Goal: Communication & Community: Answer question/provide support

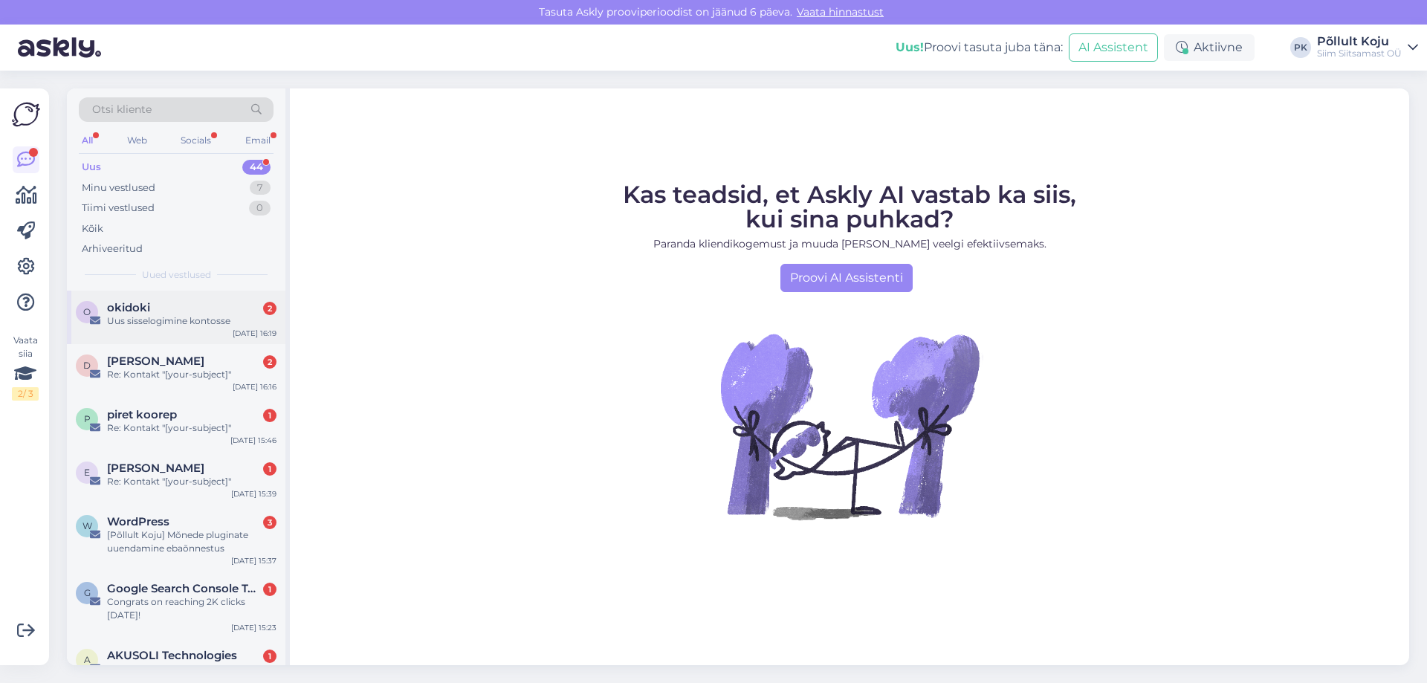
click at [184, 308] on div "okidoki 2" at bounding box center [192, 307] width 170 height 13
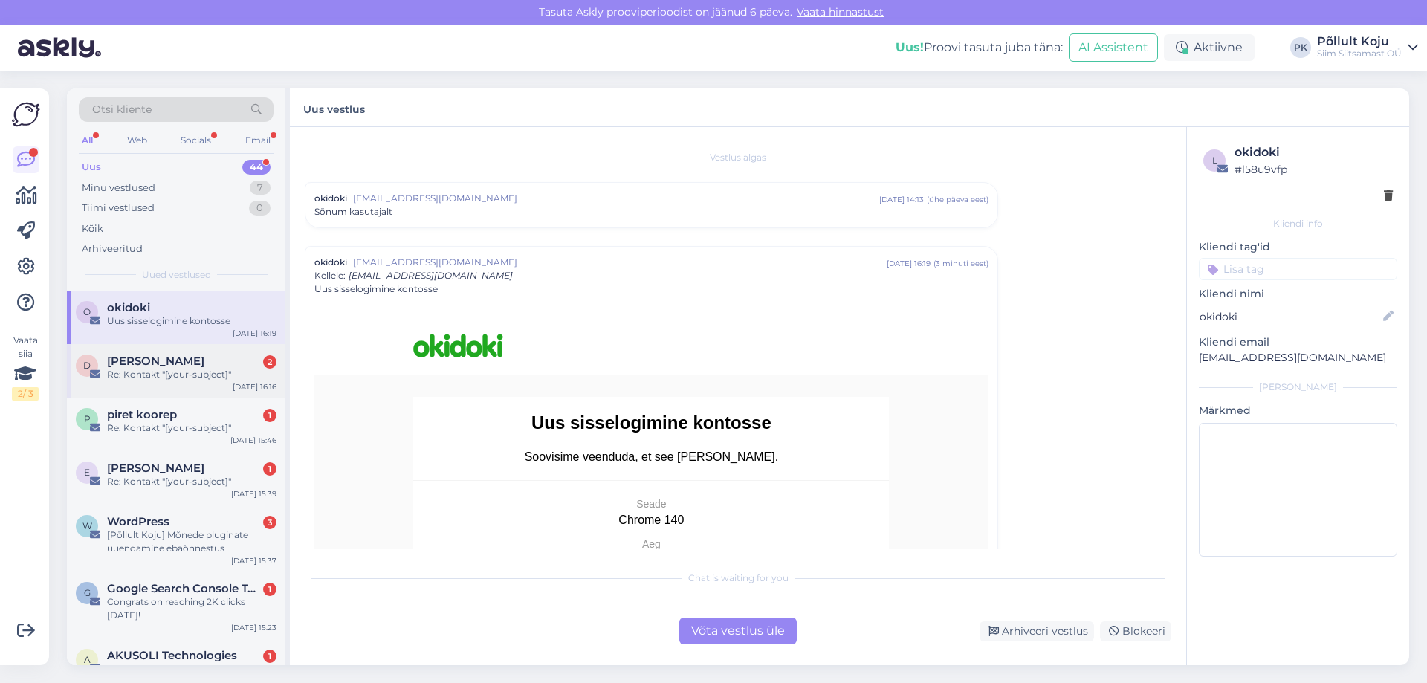
click at [187, 375] on div "Re: Kontakt "[your-subject]"" at bounding box center [192, 374] width 170 height 13
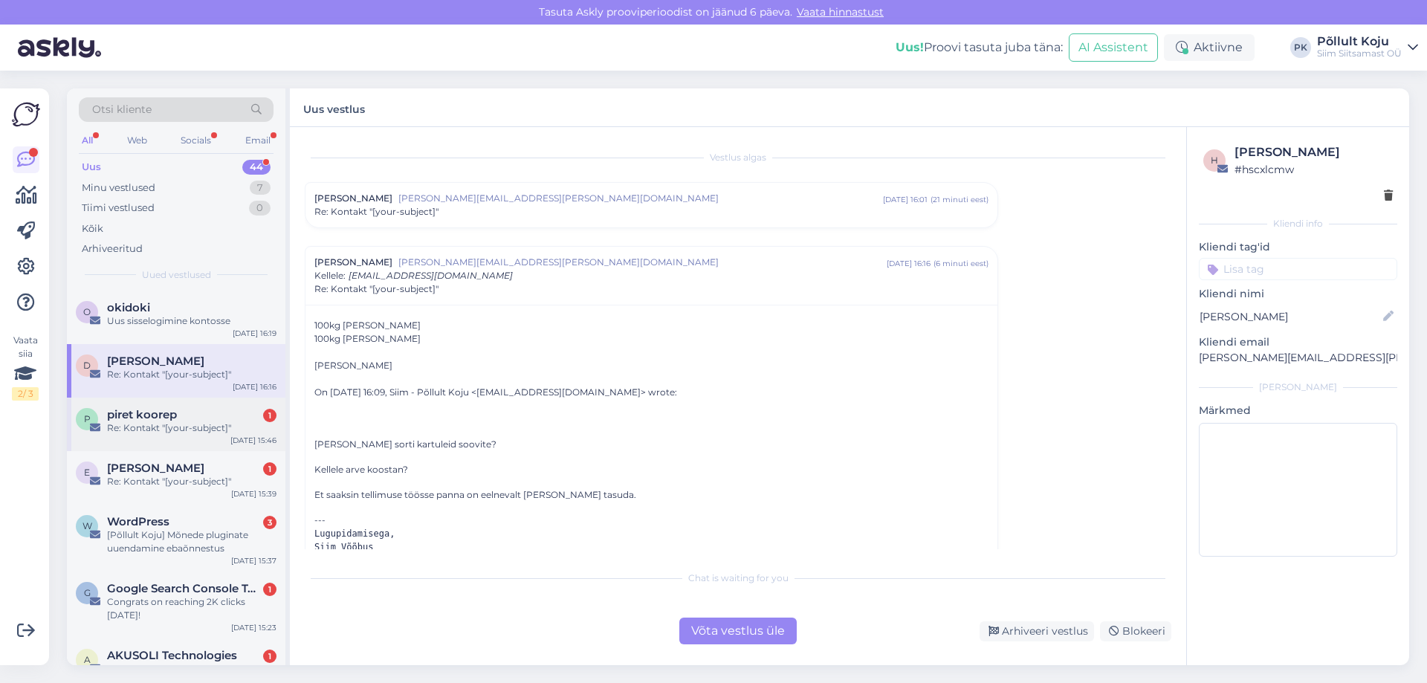
click at [178, 420] on div "piret koorep 1" at bounding box center [192, 414] width 170 height 13
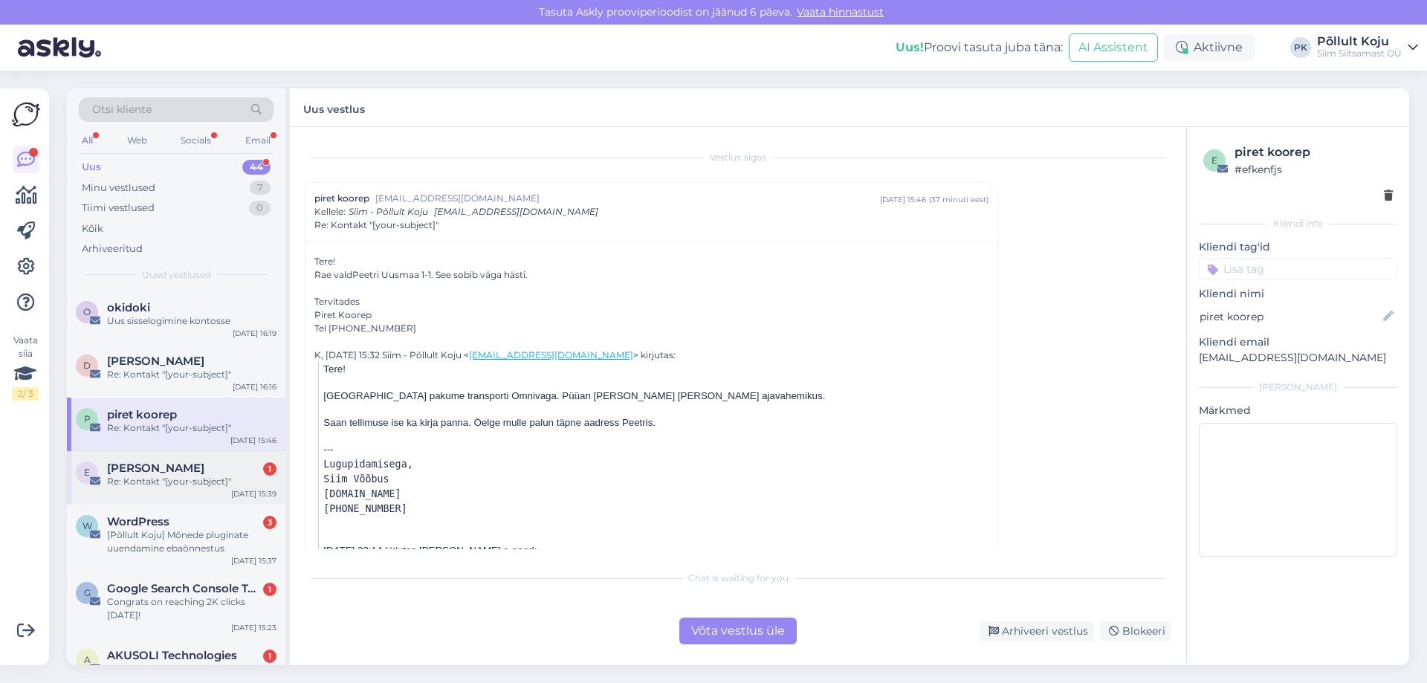
click at [173, 464] on div "[PERSON_NAME] 1" at bounding box center [192, 468] width 170 height 13
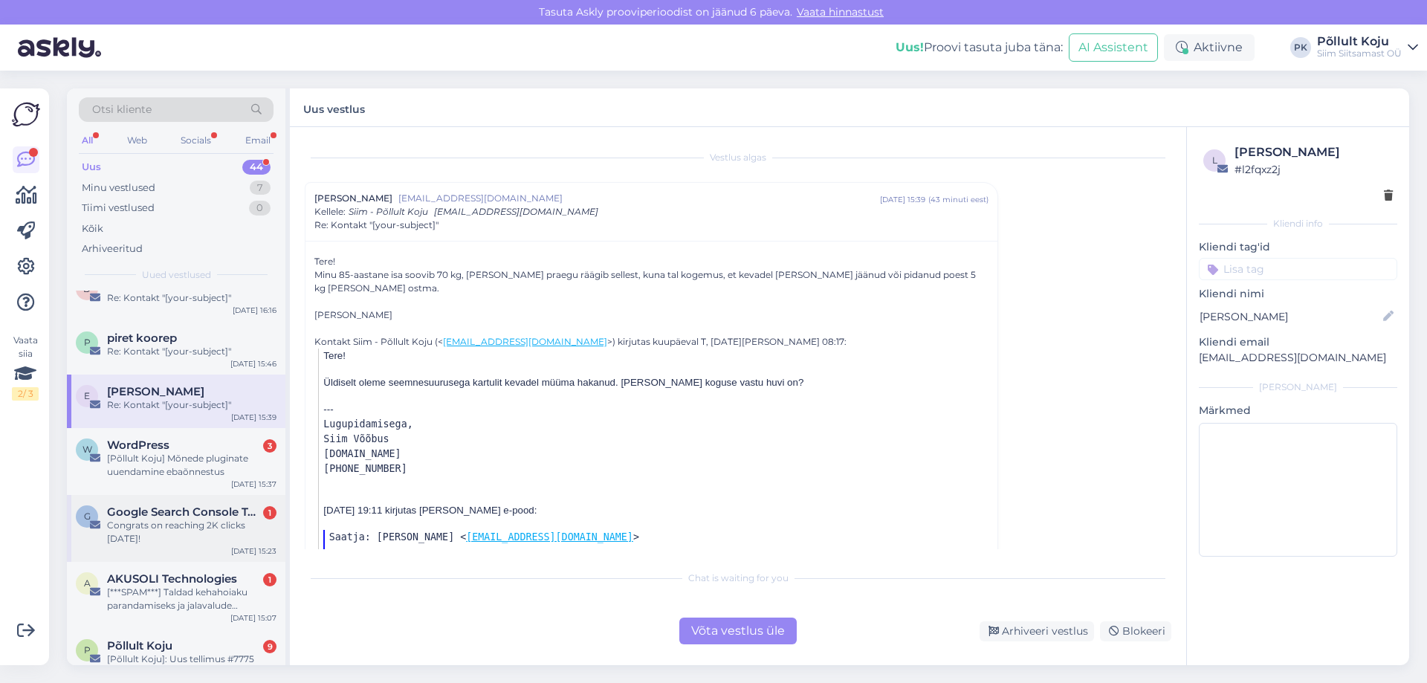
scroll to position [149, 0]
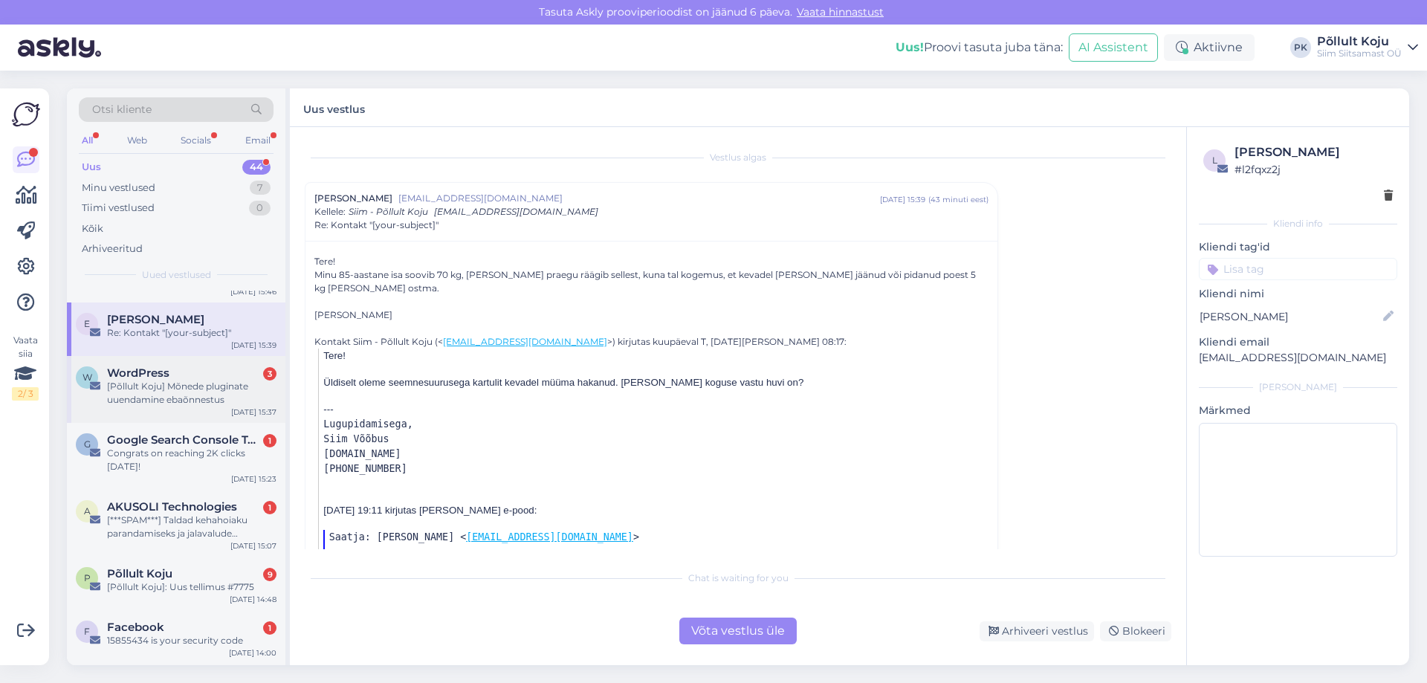
click at [186, 395] on div "[Põllult Koju] Mõnede pluginate uuendamine ebaõnnestus" at bounding box center [192, 393] width 170 height 27
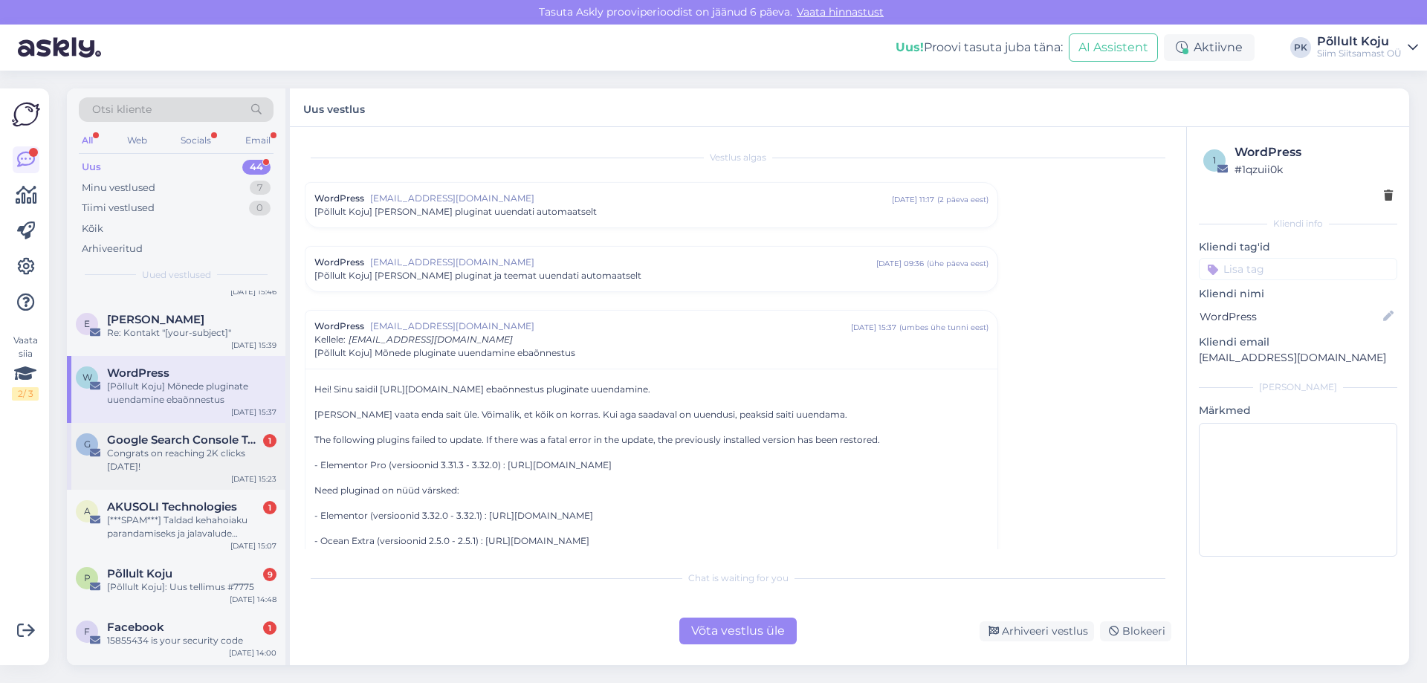
click at [186, 448] on div "Congrats on reaching 2K clicks [DATE]!" at bounding box center [192, 460] width 170 height 27
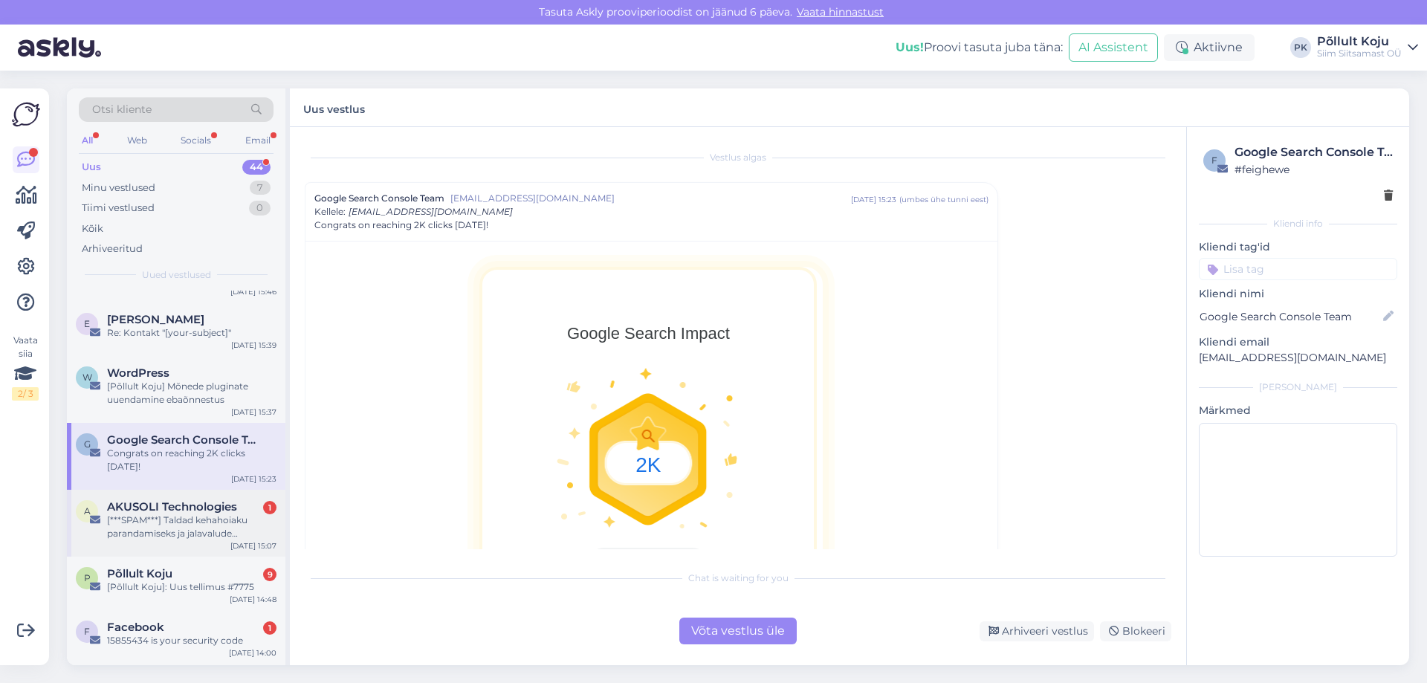
click at [183, 503] on span "AKUSOLI Technologies" at bounding box center [172, 506] width 130 height 13
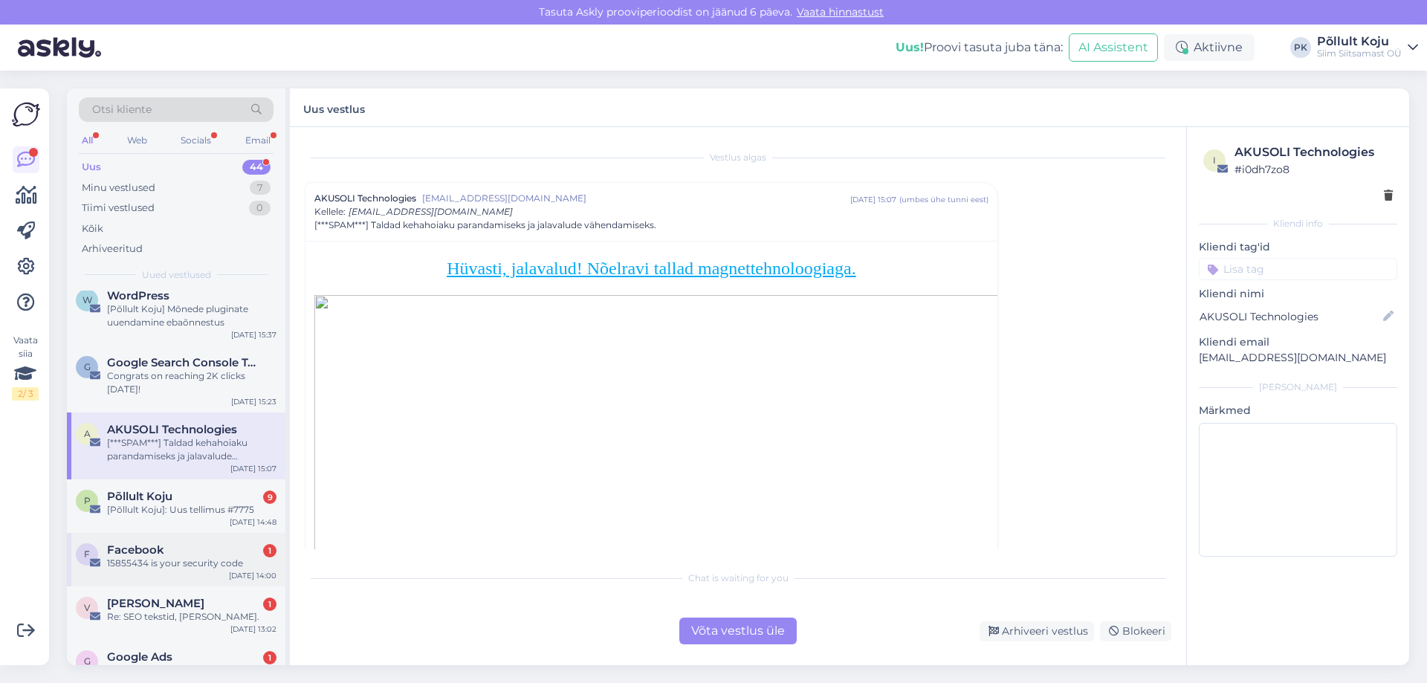
scroll to position [297, 0]
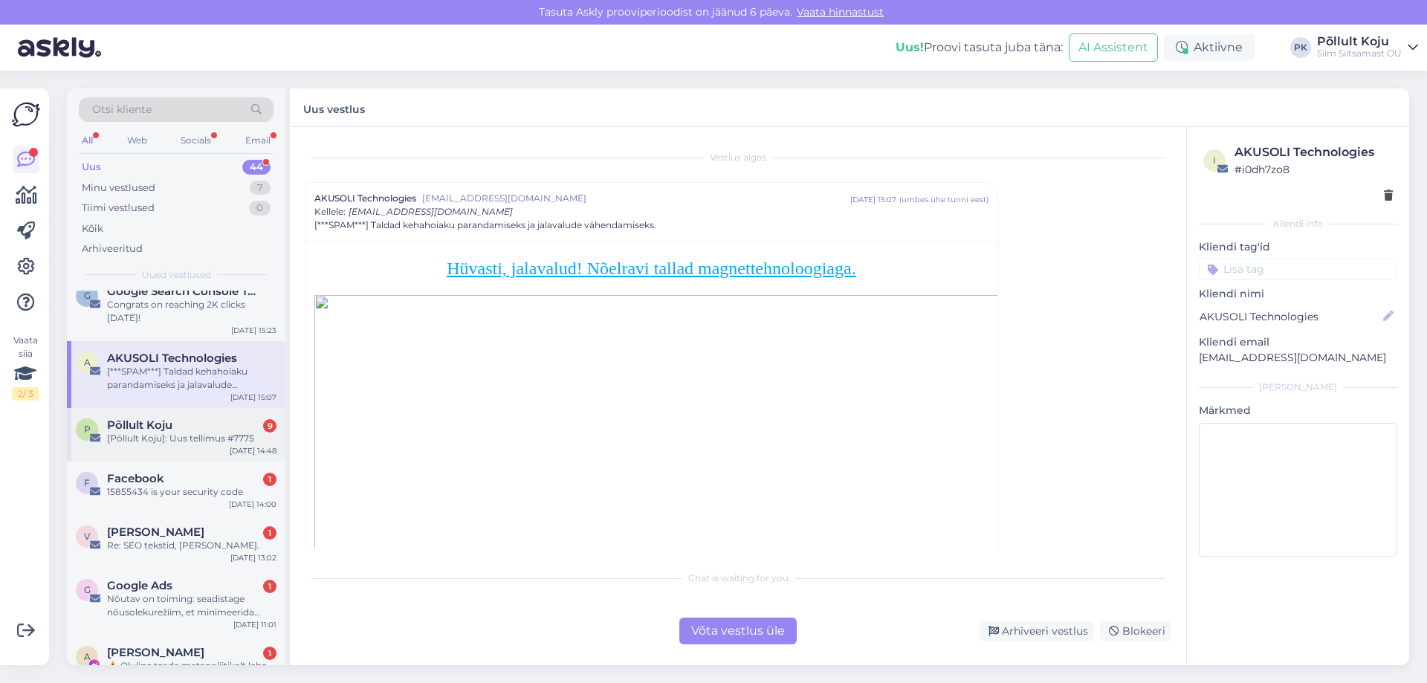
click at [181, 451] on div "P Põllult Koju 9 [Põllult Koju]: Uus tellimus #7775 [DATE] 14:48" at bounding box center [176, 435] width 219 height 54
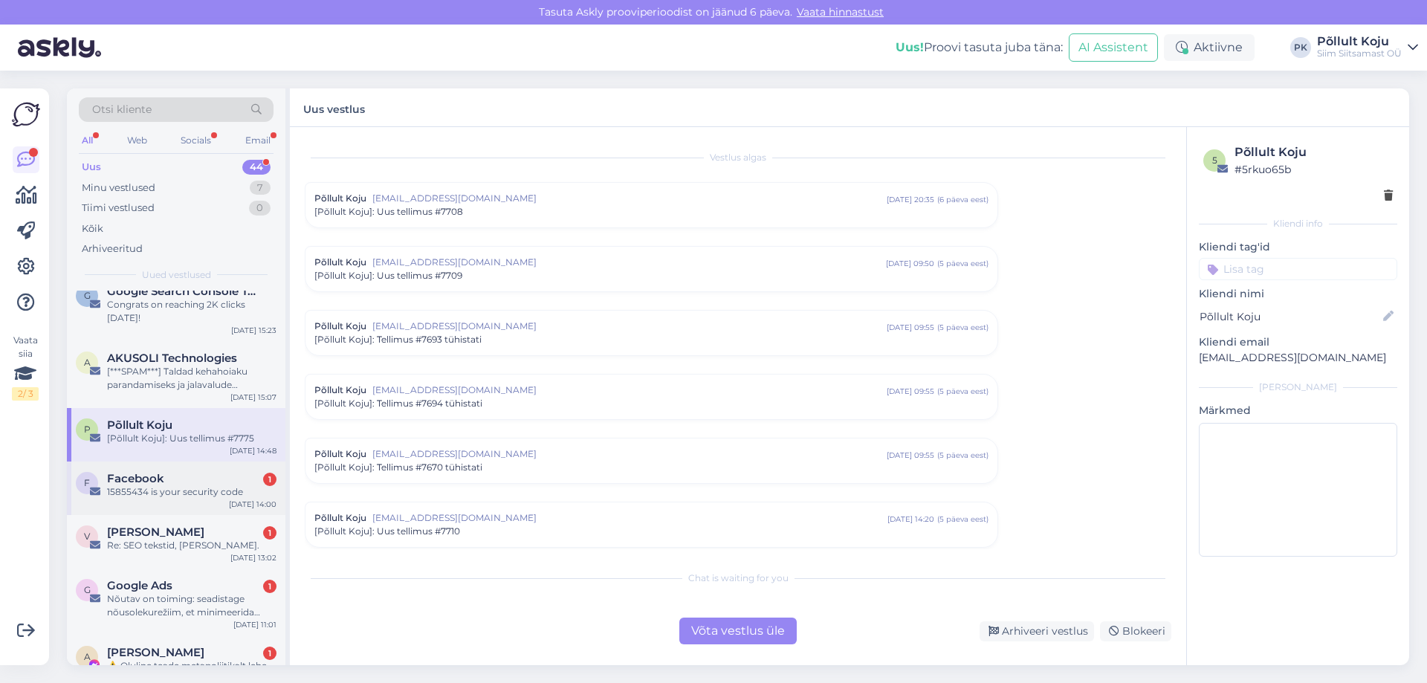
scroll to position [4791, 0]
click at [173, 491] on div "15855434 is your security code" at bounding box center [192, 491] width 170 height 13
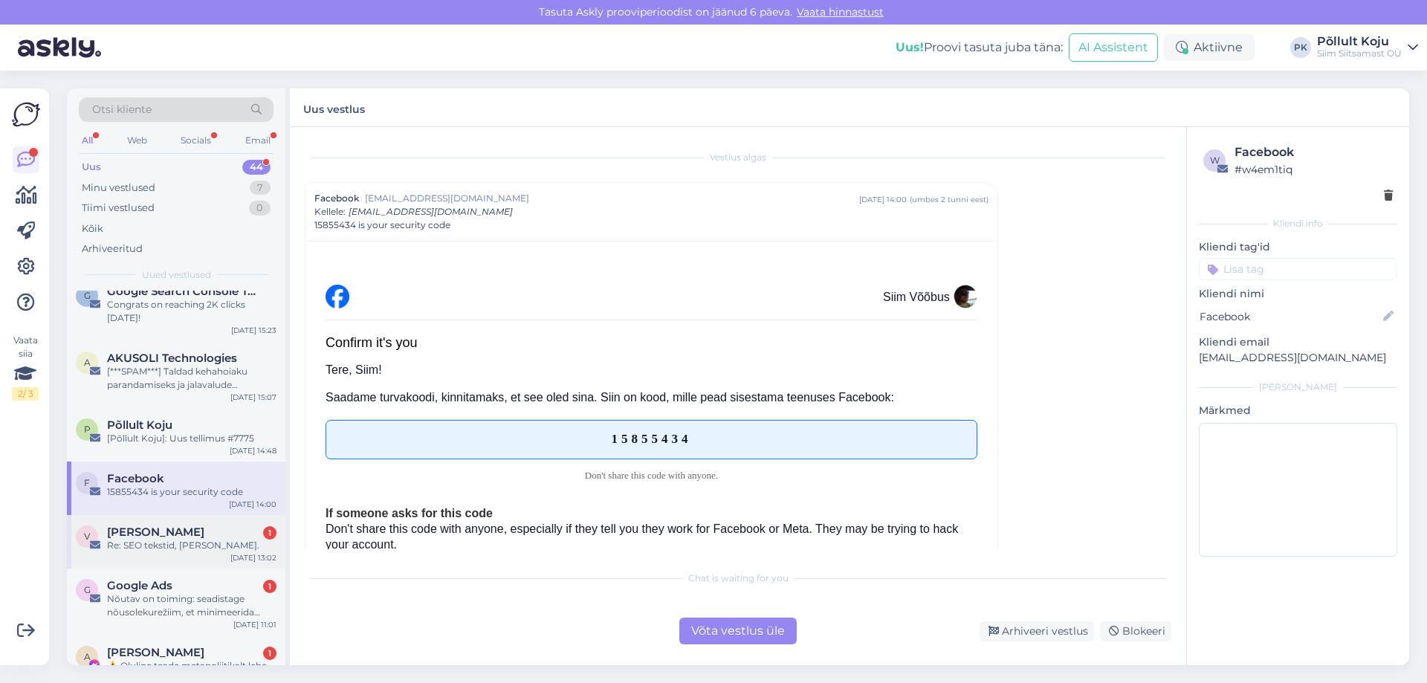
click at [179, 529] on span "[PERSON_NAME]" at bounding box center [155, 532] width 97 height 13
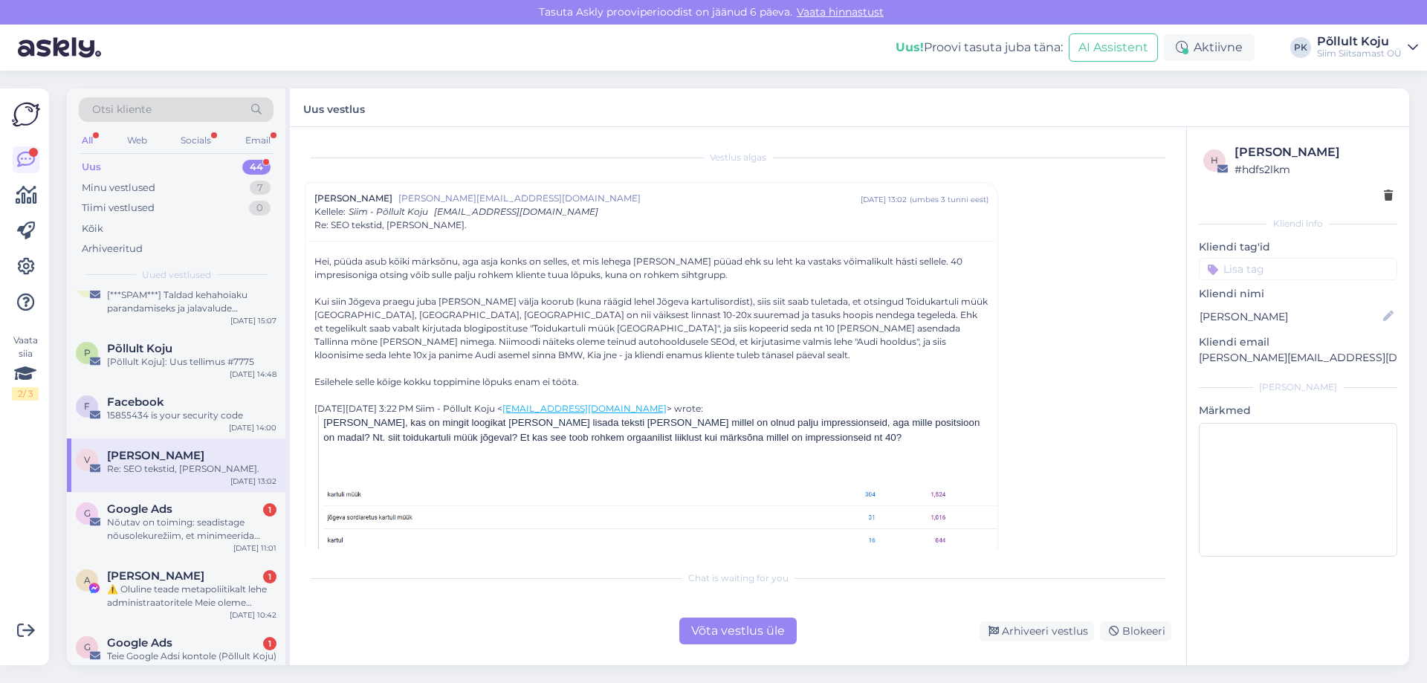
scroll to position [446, 0]
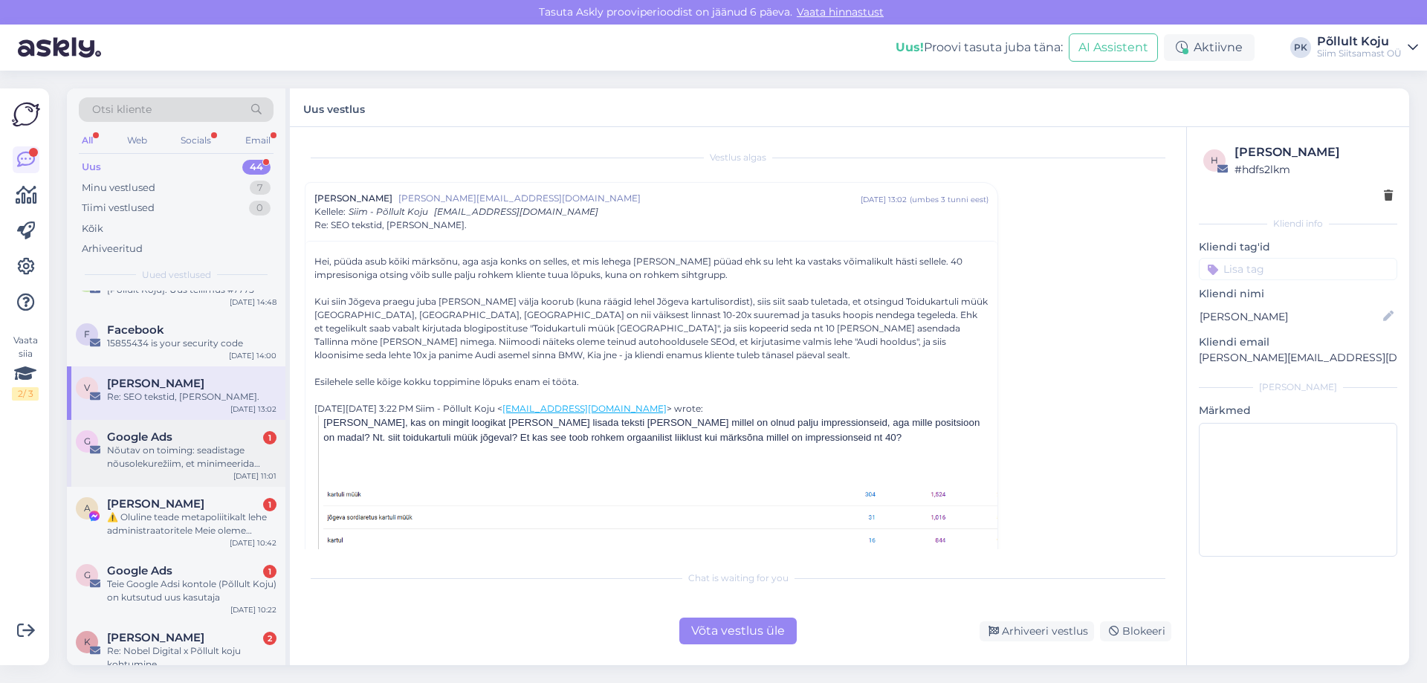
click at [182, 459] on div "Nõutav on toiming: seadistage nõusolekurežiim, et minimeerida negatiivset mõju …" at bounding box center [192, 457] width 170 height 27
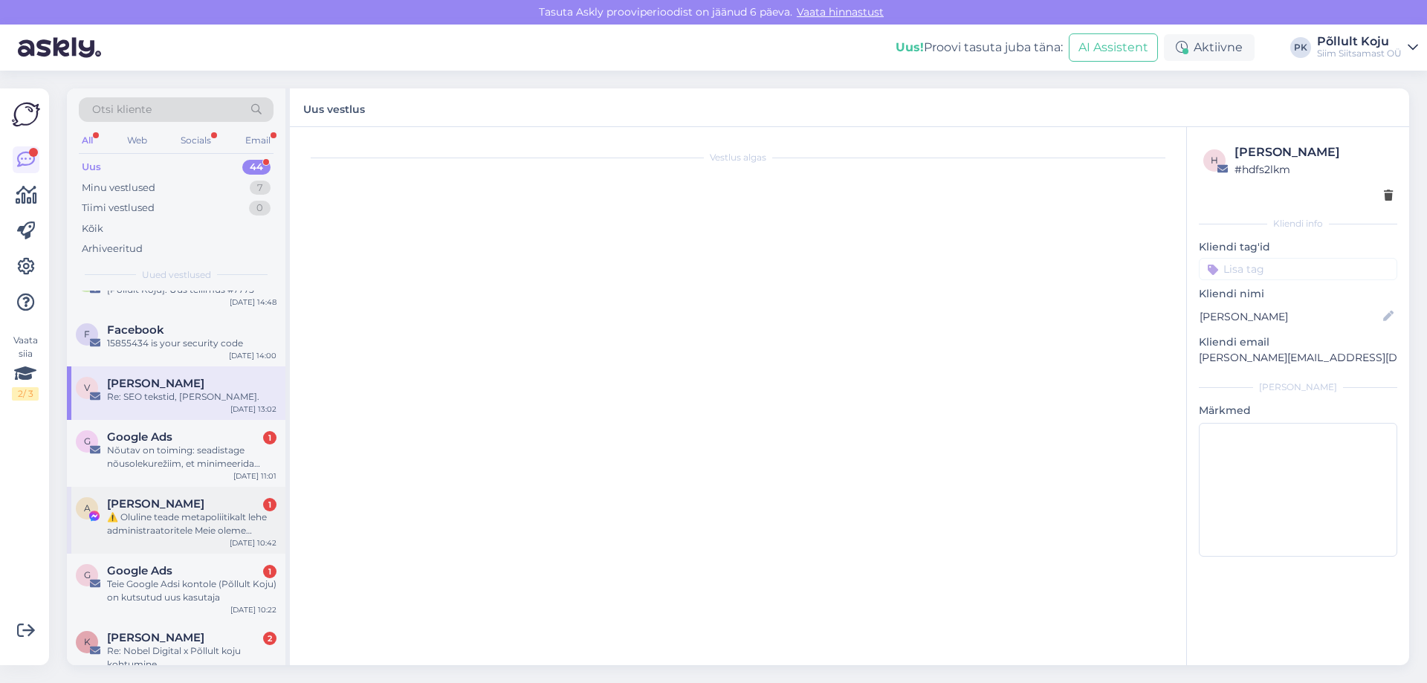
click at [189, 504] on span "[PERSON_NAME]" at bounding box center [155, 503] width 97 height 13
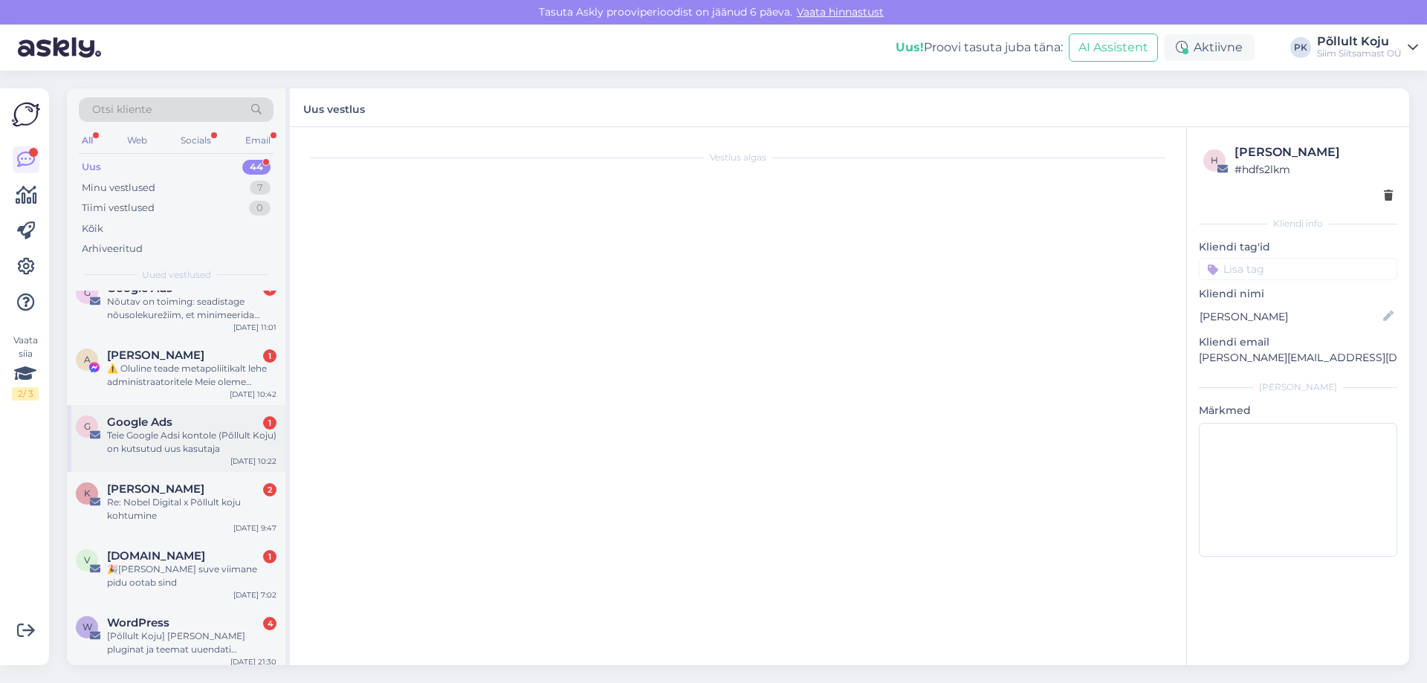
scroll to position [0, 0]
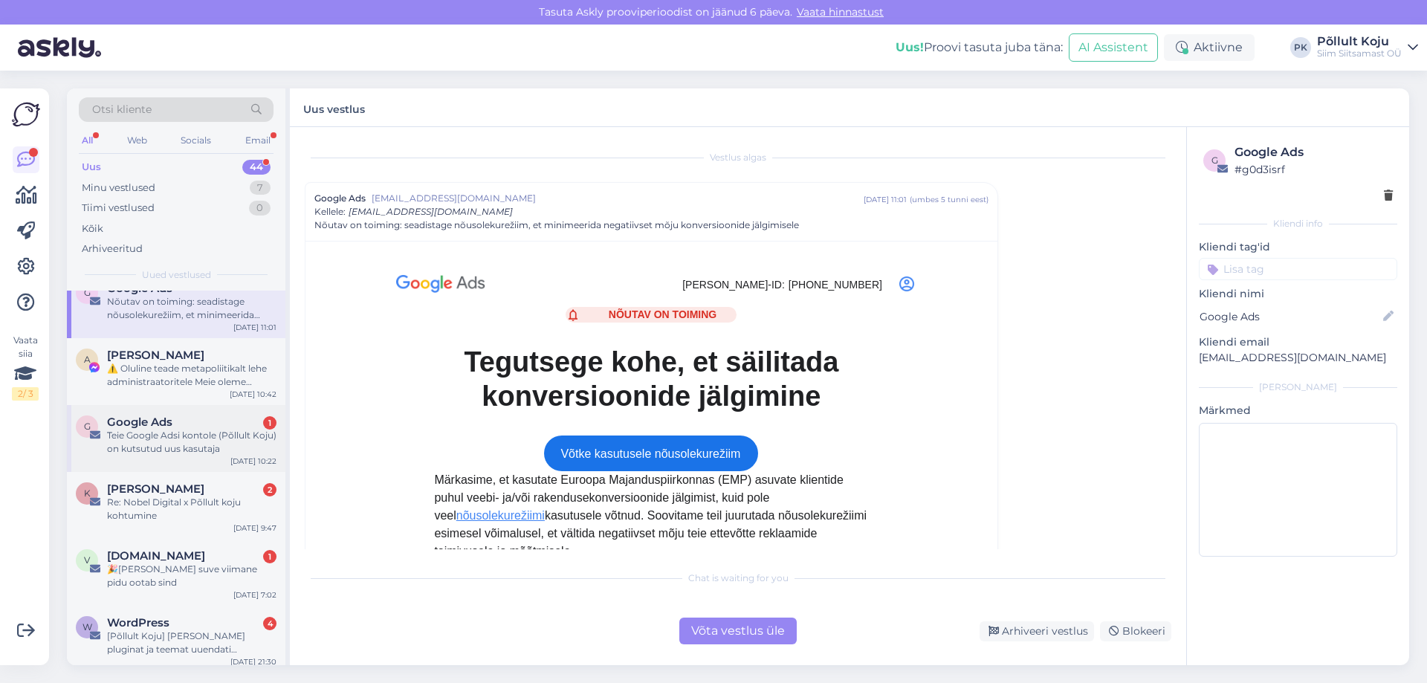
click at [217, 437] on div "Teie Google Adsi kontole (Põllult Koju) on kutsutud uus kasutaja" at bounding box center [192, 442] width 170 height 27
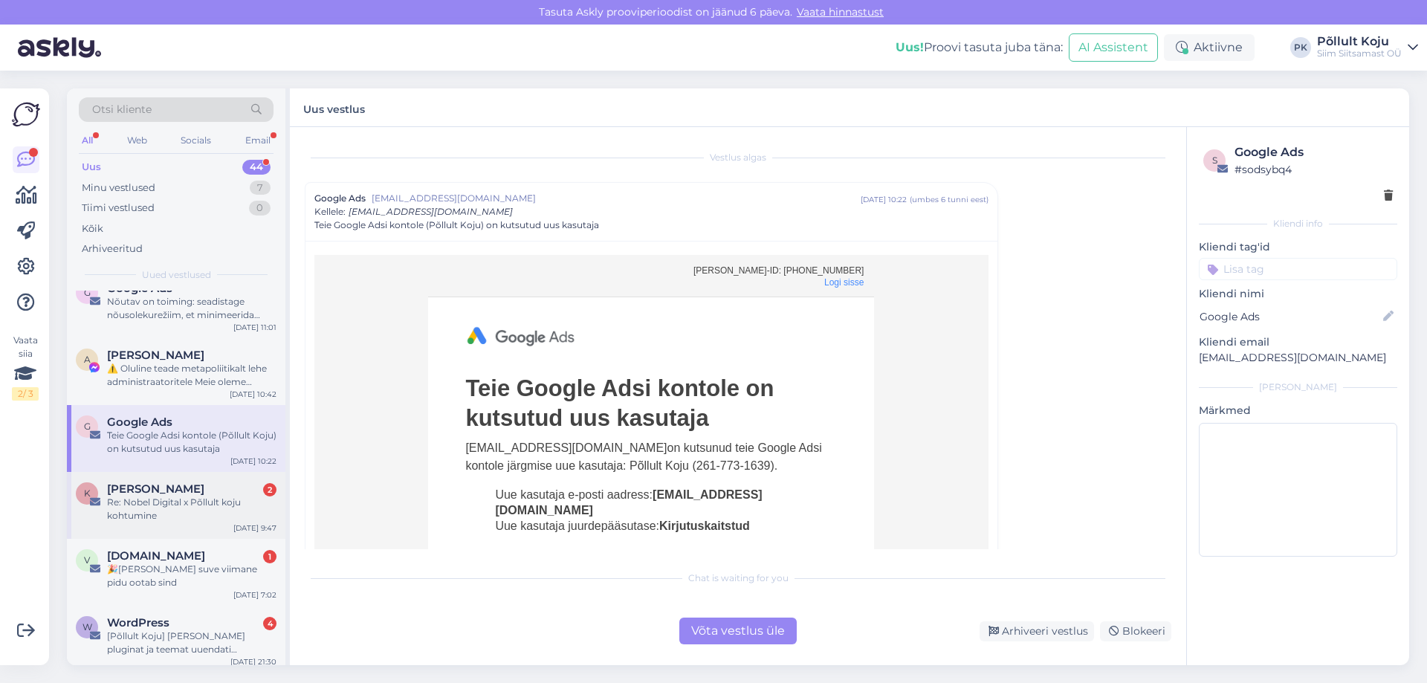
click at [239, 486] on div "[PERSON_NAME] 2" at bounding box center [192, 489] width 170 height 13
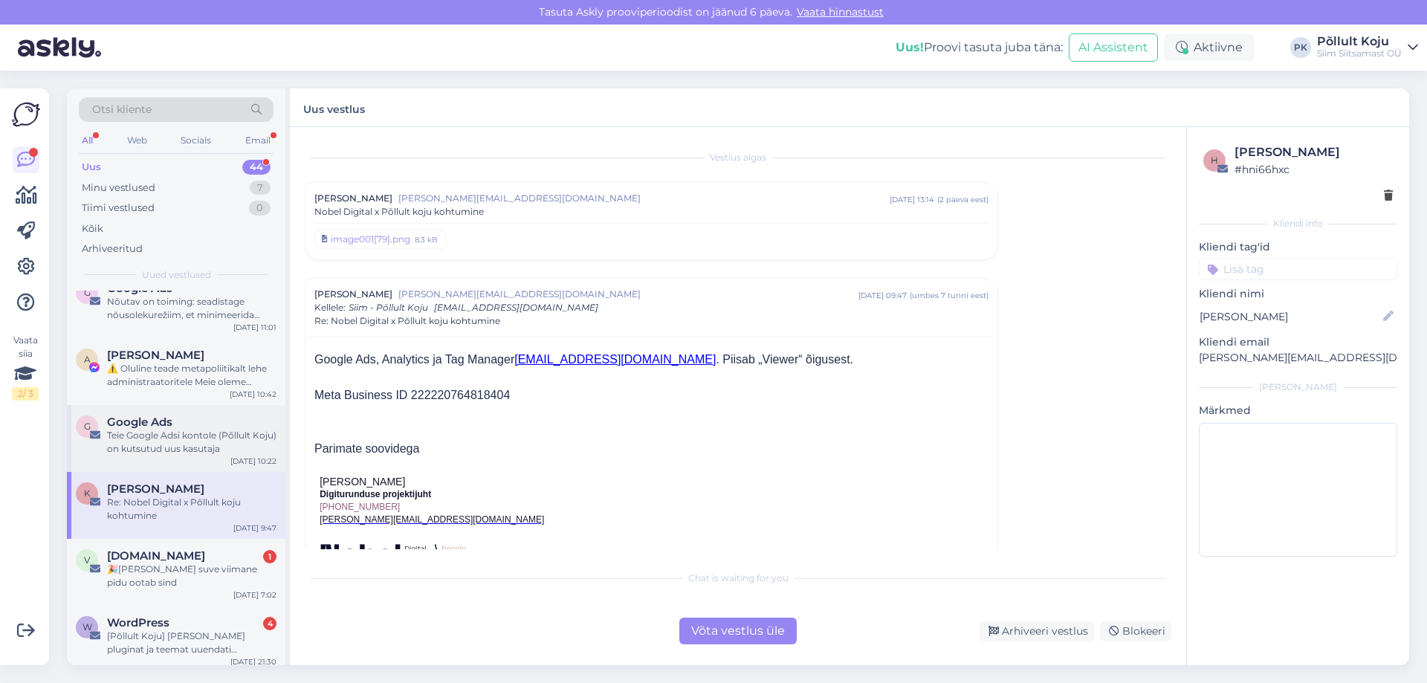
scroll to position [743, 0]
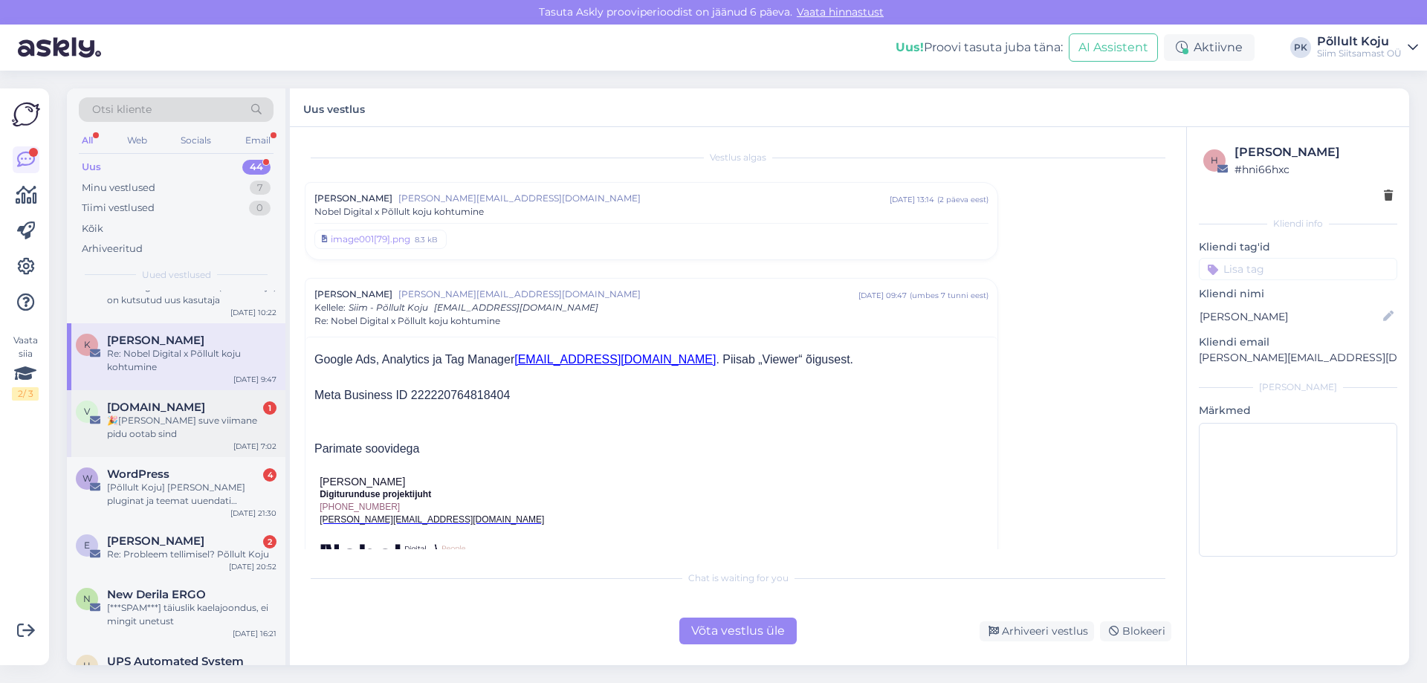
click at [224, 430] on div "🎉[PERSON_NAME] suve viimane pidu ootab sind" at bounding box center [192, 427] width 170 height 27
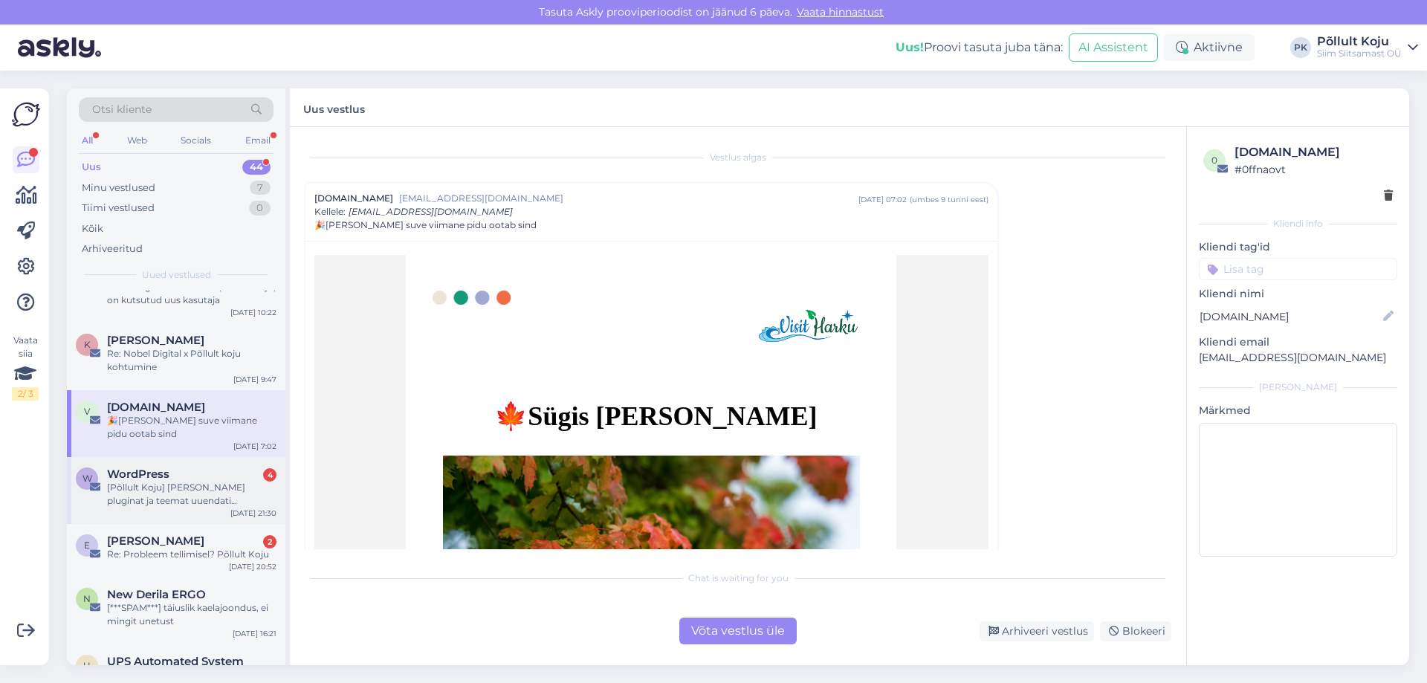
click at [223, 485] on div "[Põllult Koju] [PERSON_NAME] pluginat ja teemat uuendati automaatselt" at bounding box center [192, 494] width 170 height 27
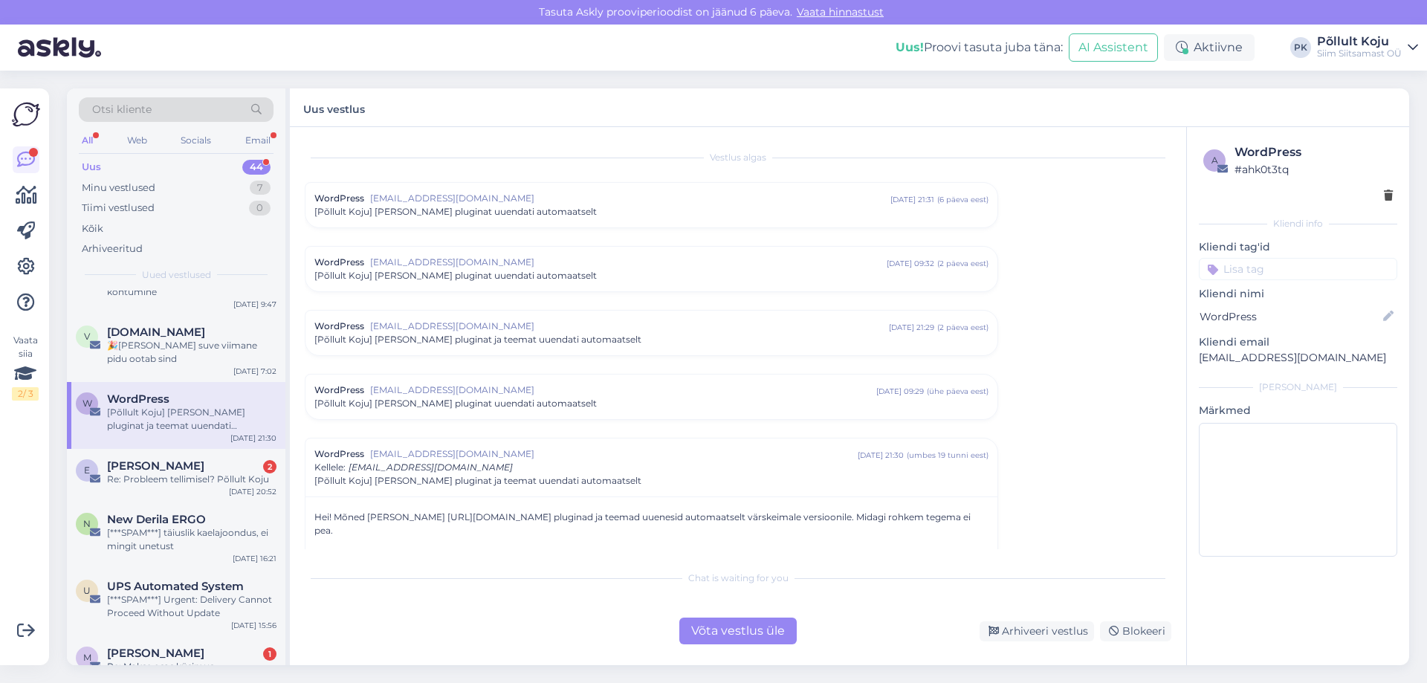
scroll to position [967, 0]
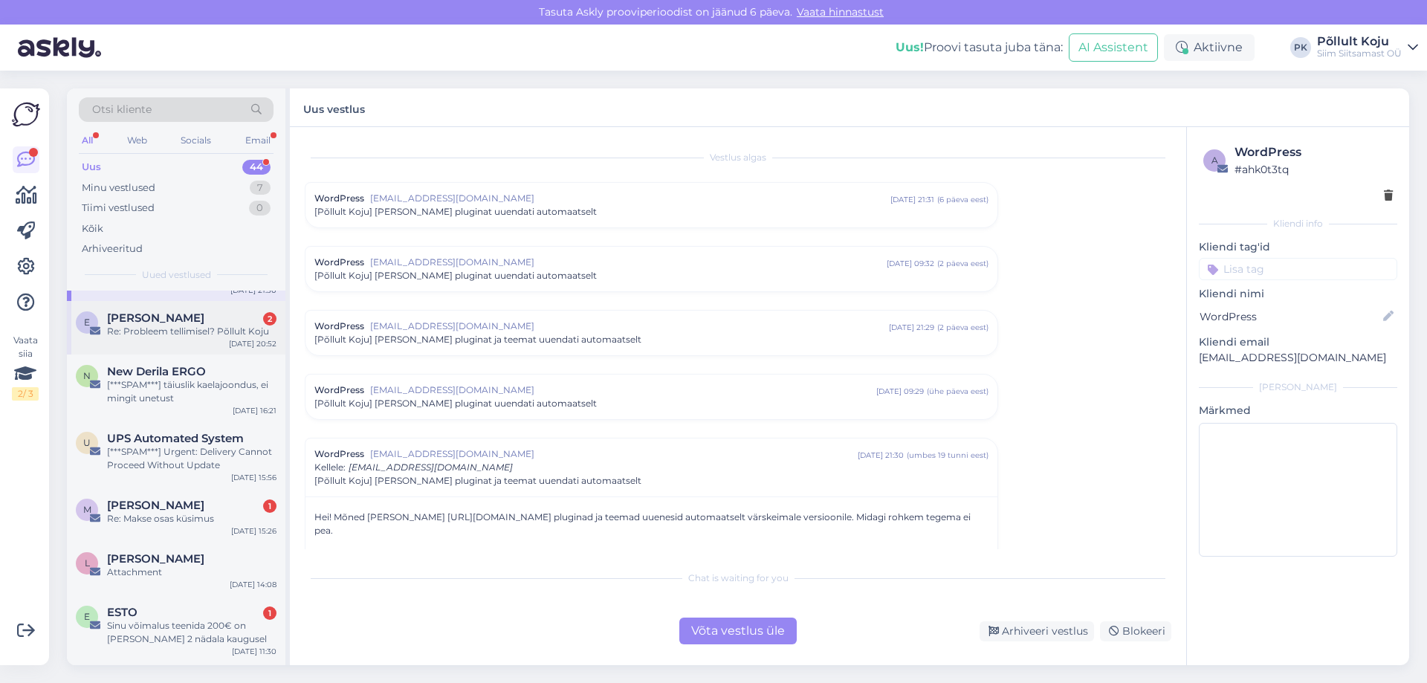
click at [215, 322] on div "[PERSON_NAME] 2" at bounding box center [192, 318] width 170 height 13
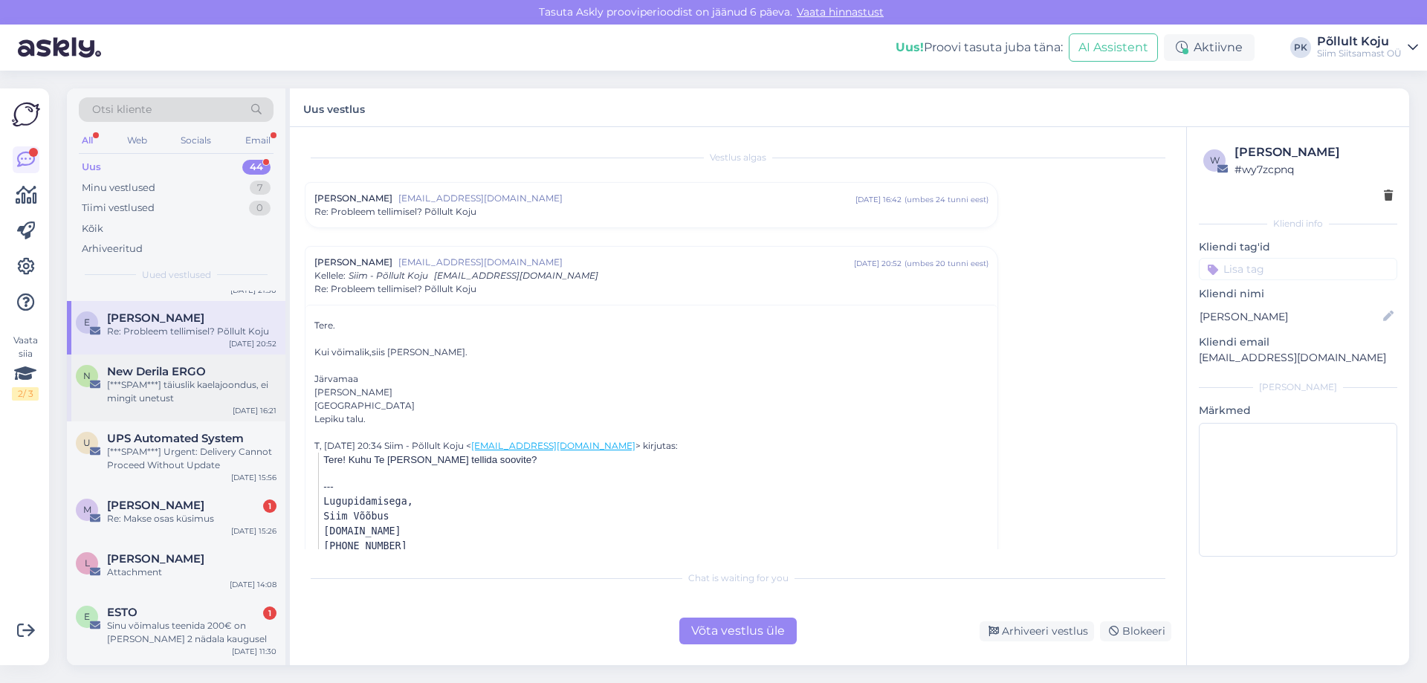
click at [220, 386] on div "[***SPAM***] täiuslik kaelajoondus, ei mingit unetust" at bounding box center [192, 391] width 170 height 27
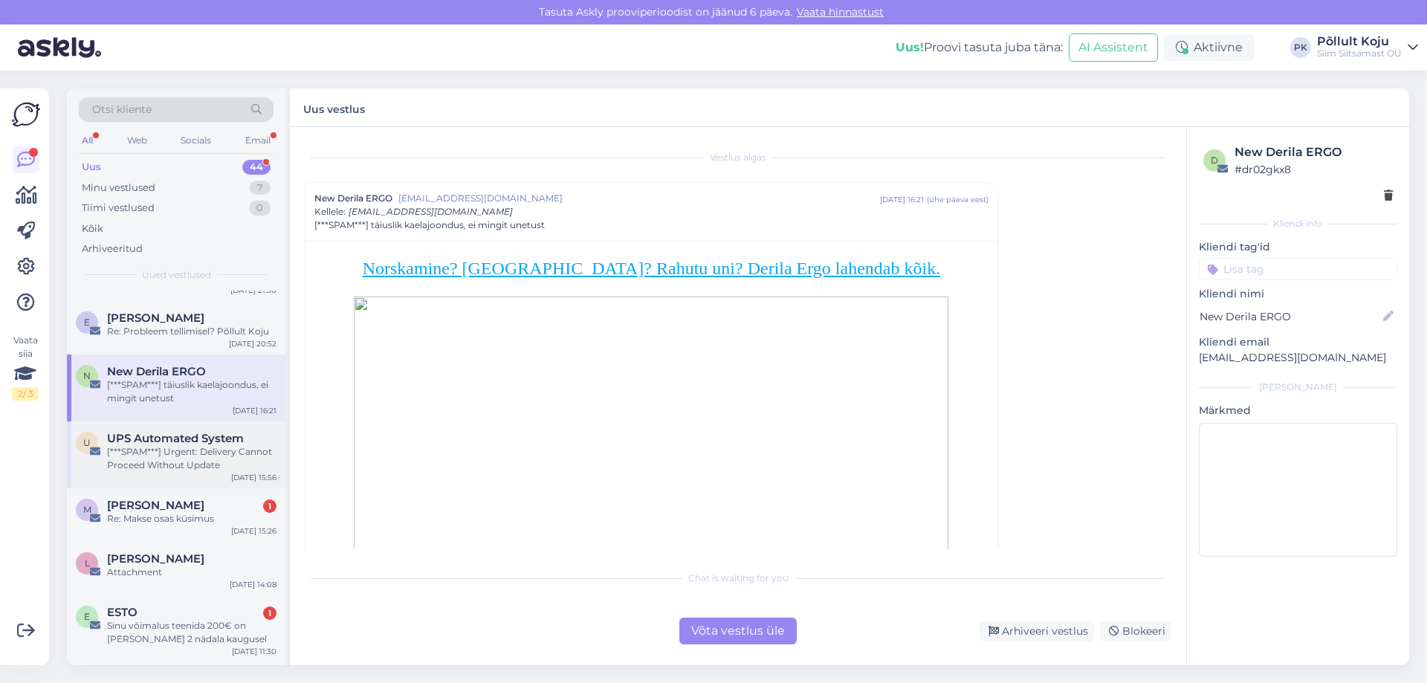
click at [222, 432] on span "UPS Automated System" at bounding box center [175, 438] width 137 height 13
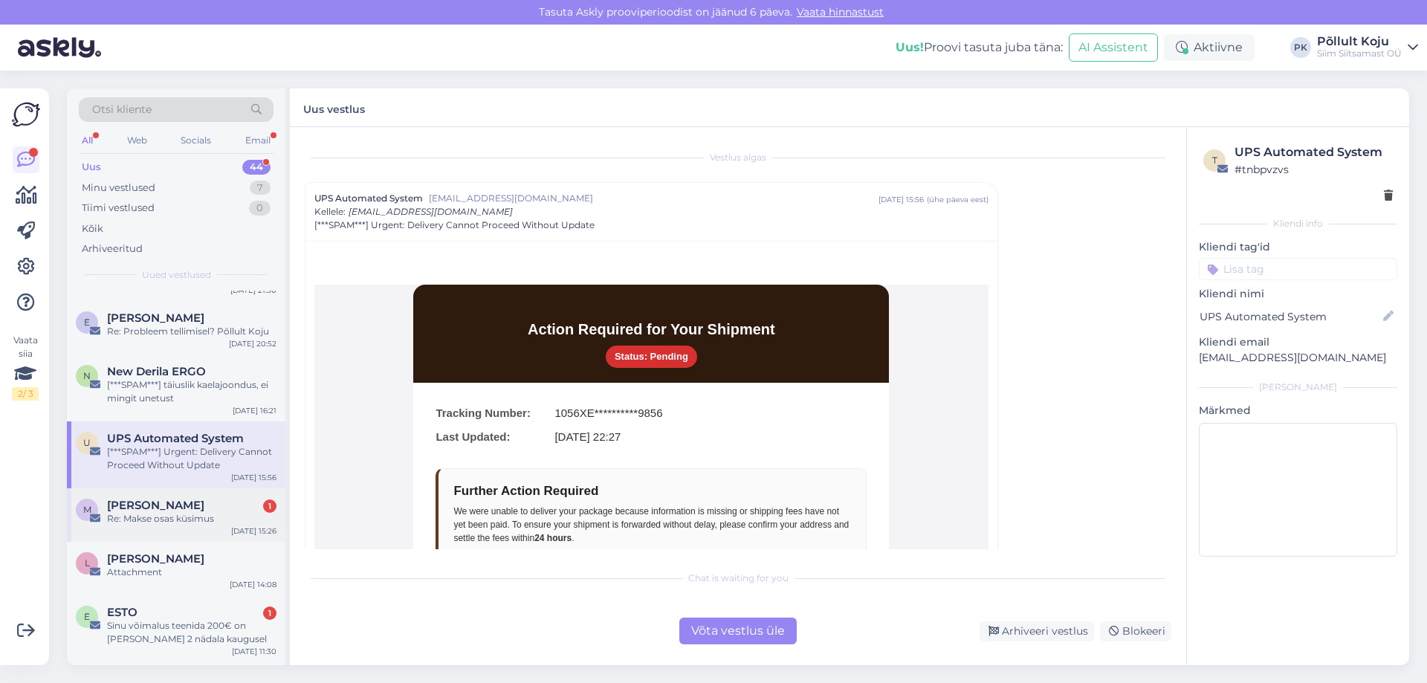
click at [229, 503] on div "[PERSON_NAME] 1" at bounding box center [192, 505] width 170 height 13
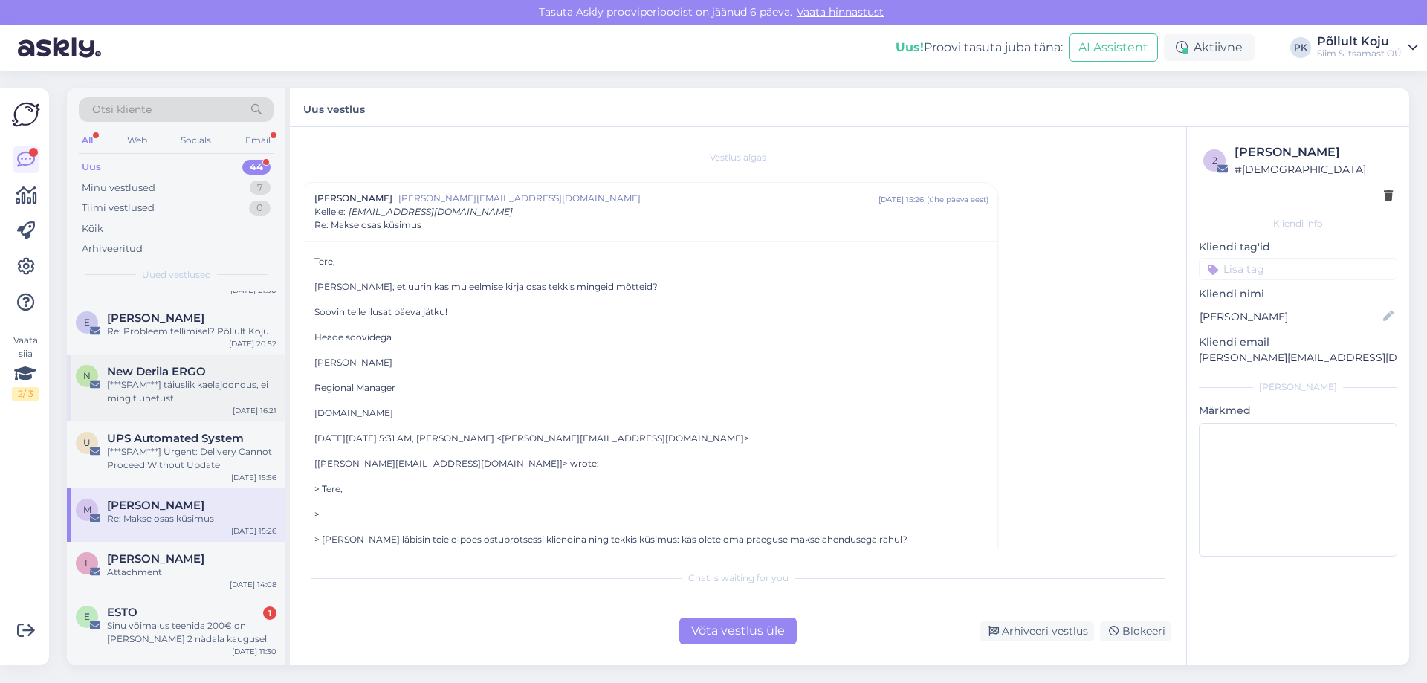
scroll to position [1115, 0]
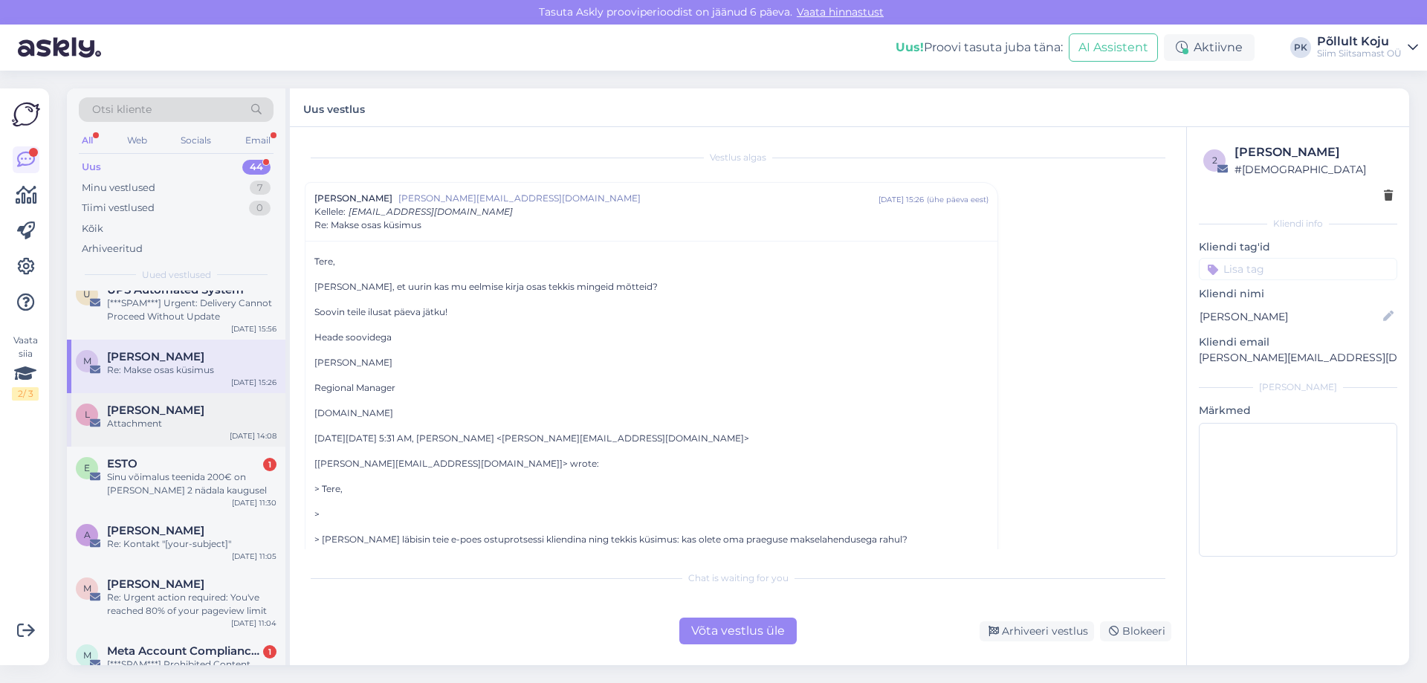
click at [181, 411] on div "[PERSON_NAME]" at bounding box center [192, 410] width 170 height 13
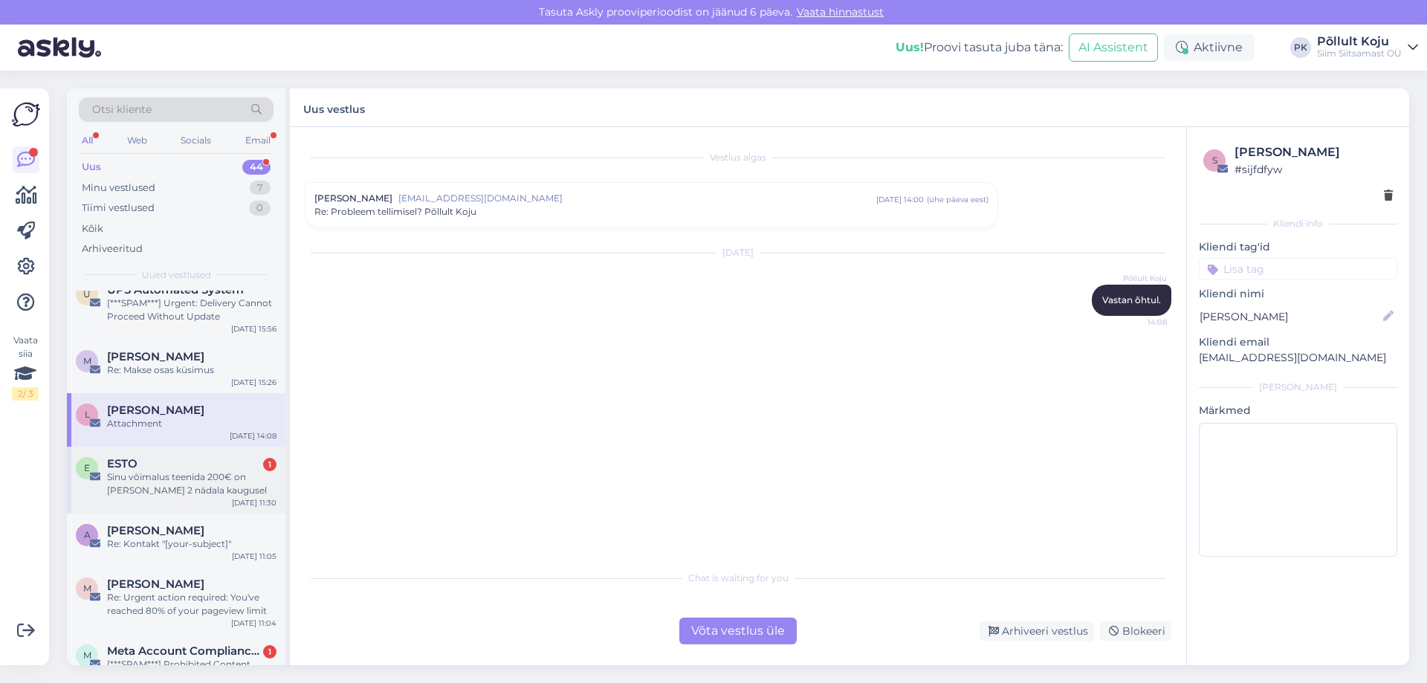
click at [210, 471] on div "Sinu võimalus teenida 200€ on [PERSON_NAME] 2 nädala kaugusel" at bounding box center [192, 484] width 170 height 27
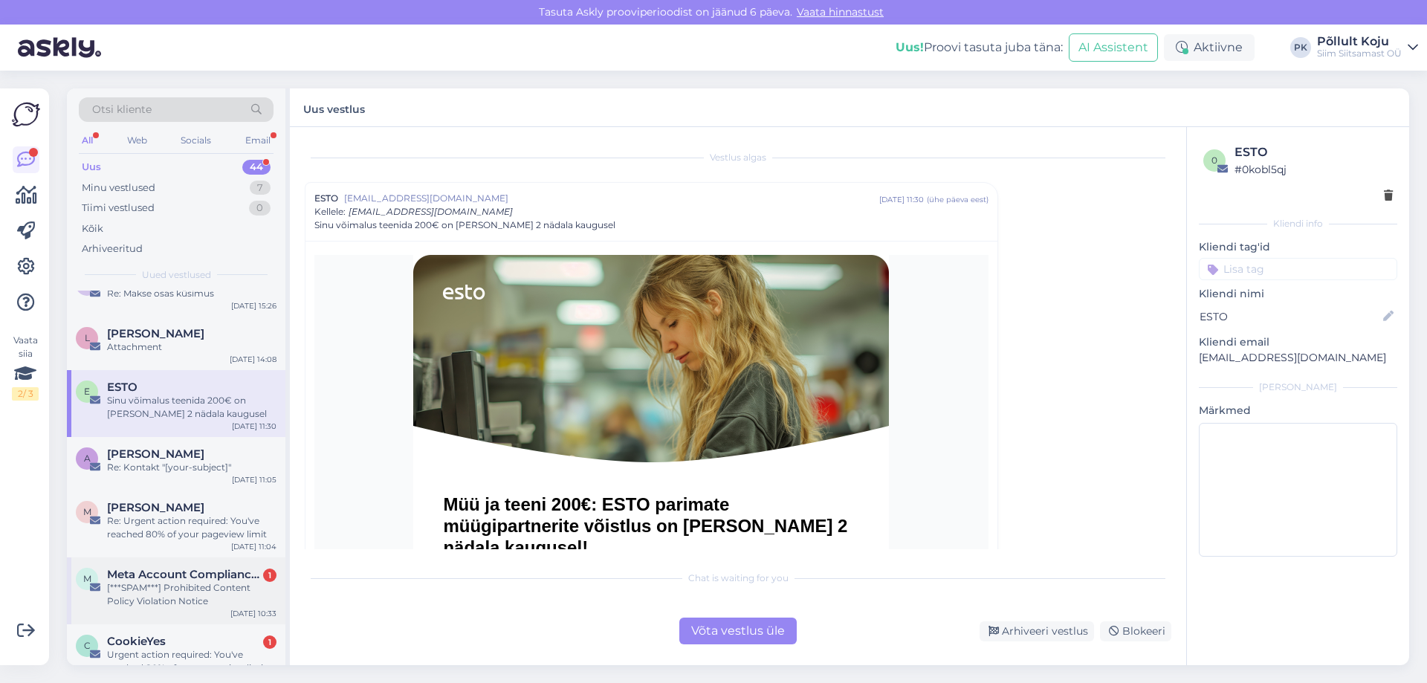
scroll to position [1264, 0]
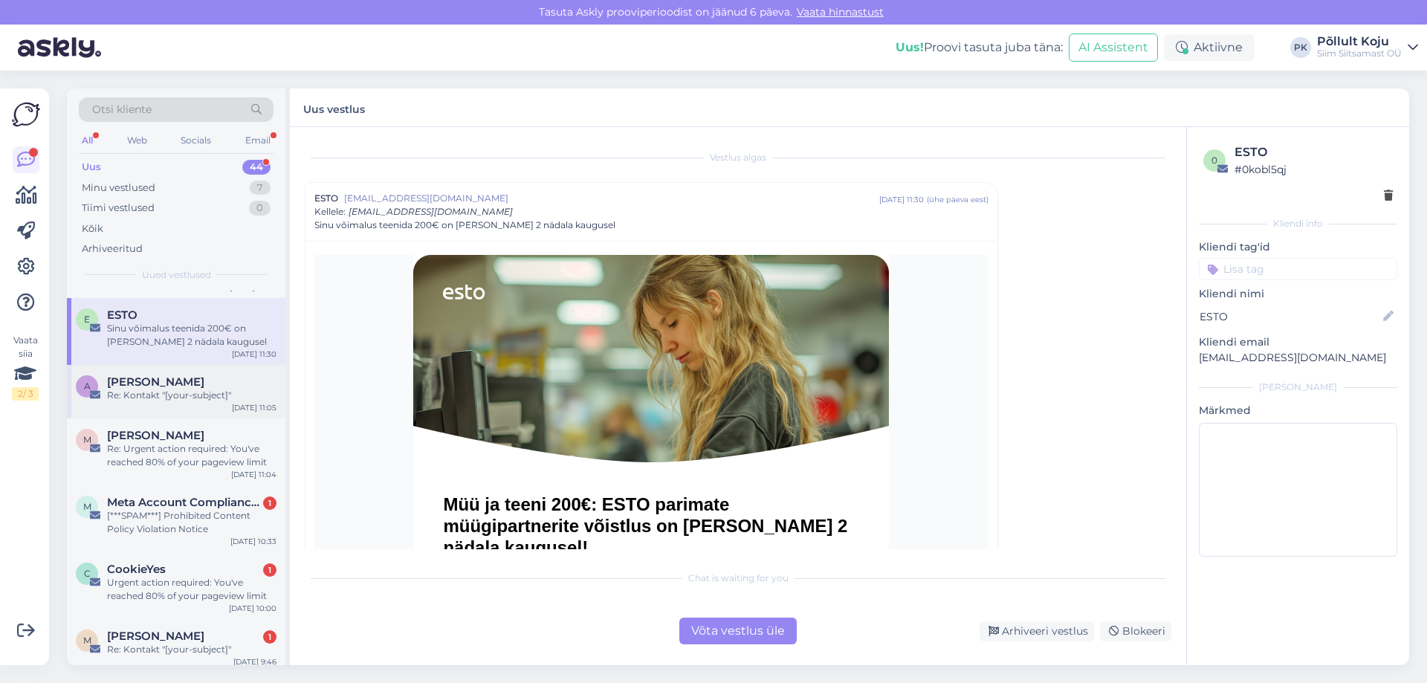
click at [210, 397] on div "Re: Kontakt "[your-subject]"" at bounding box center [192, 395] width 170 height 13
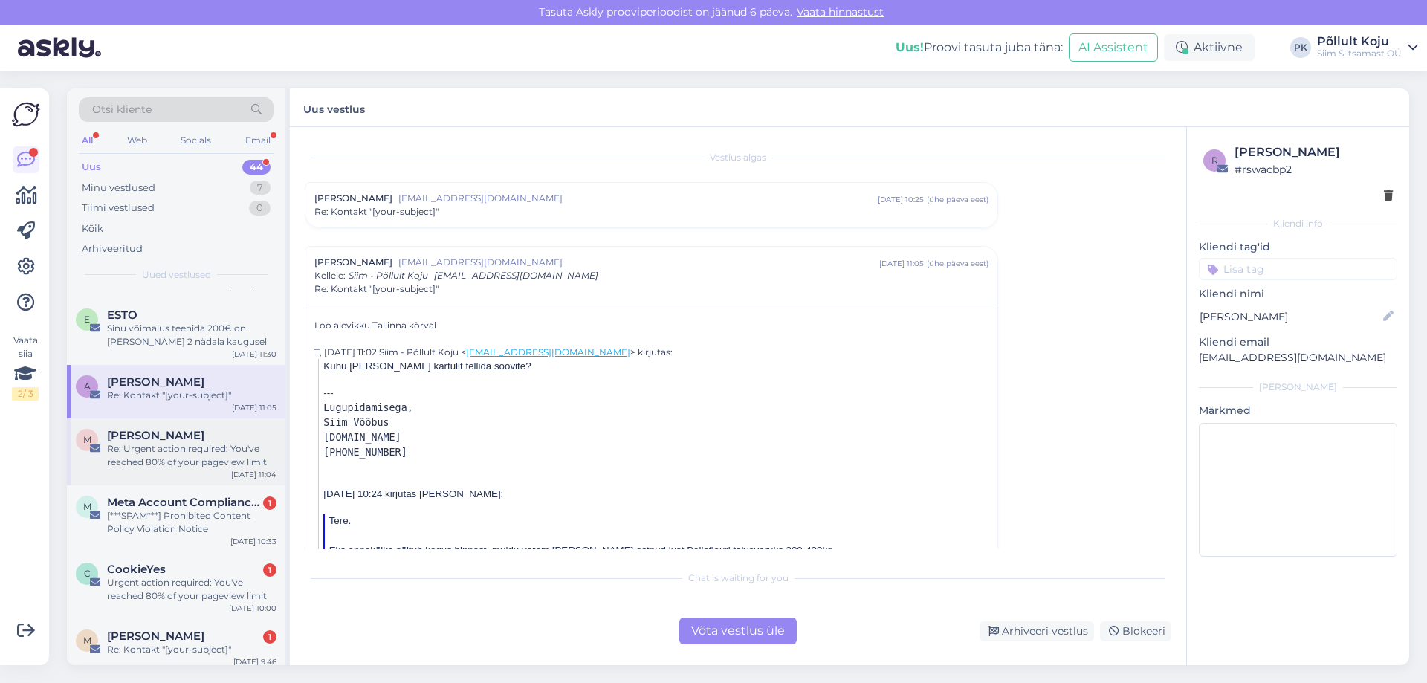
click at [214, 447] on div "Re: Urgent action required: You've reached 80% of your pageview limit" at bounding box center [192, 455] width 170 height 27
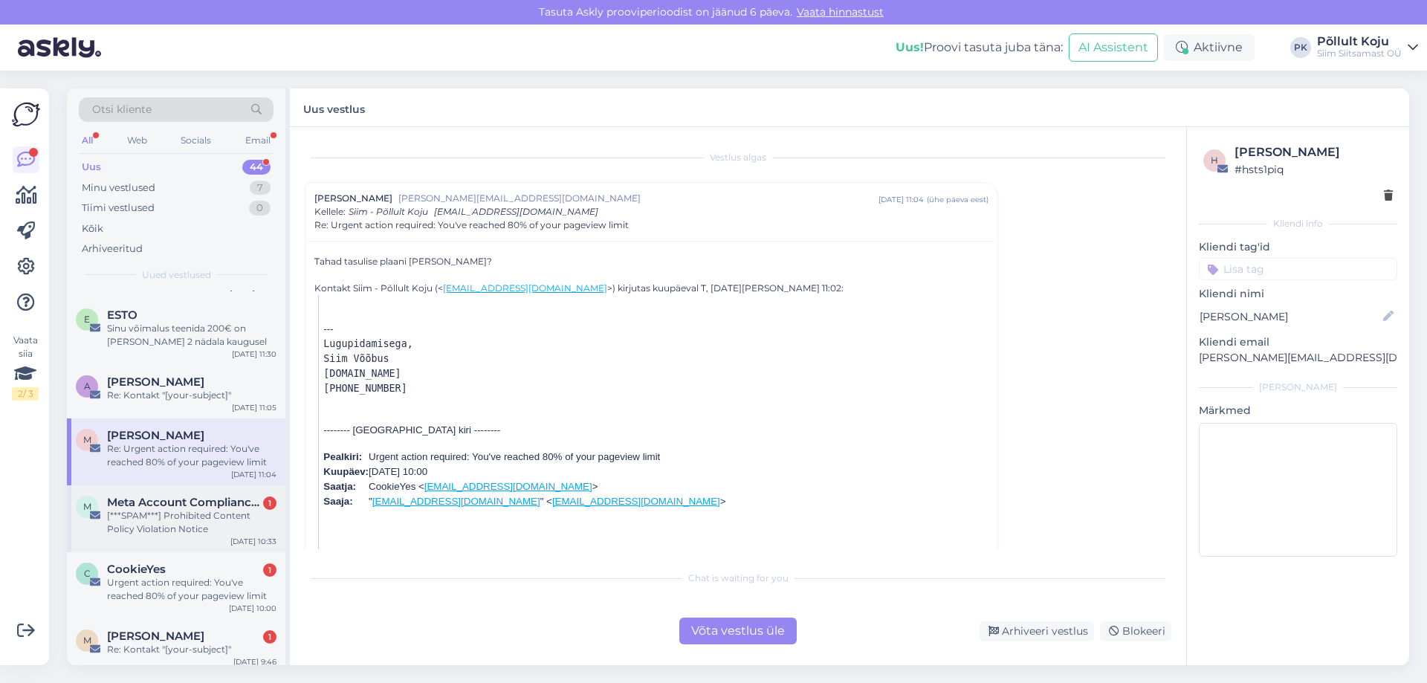
click at [230, 523] on div "[***SPAM***] Prohibited Content Policy Violation Notice" at bounding box center [192, 522] width 170 height 27
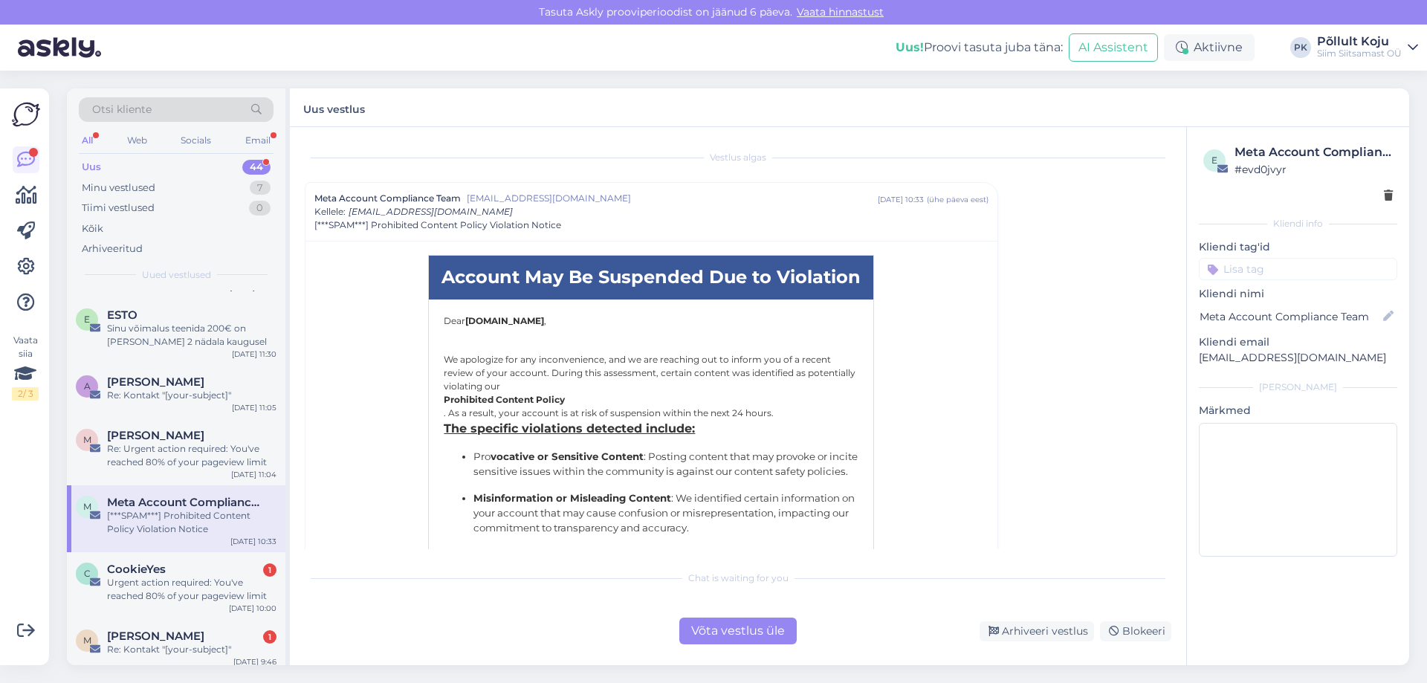
scroll to position [1338, 0]
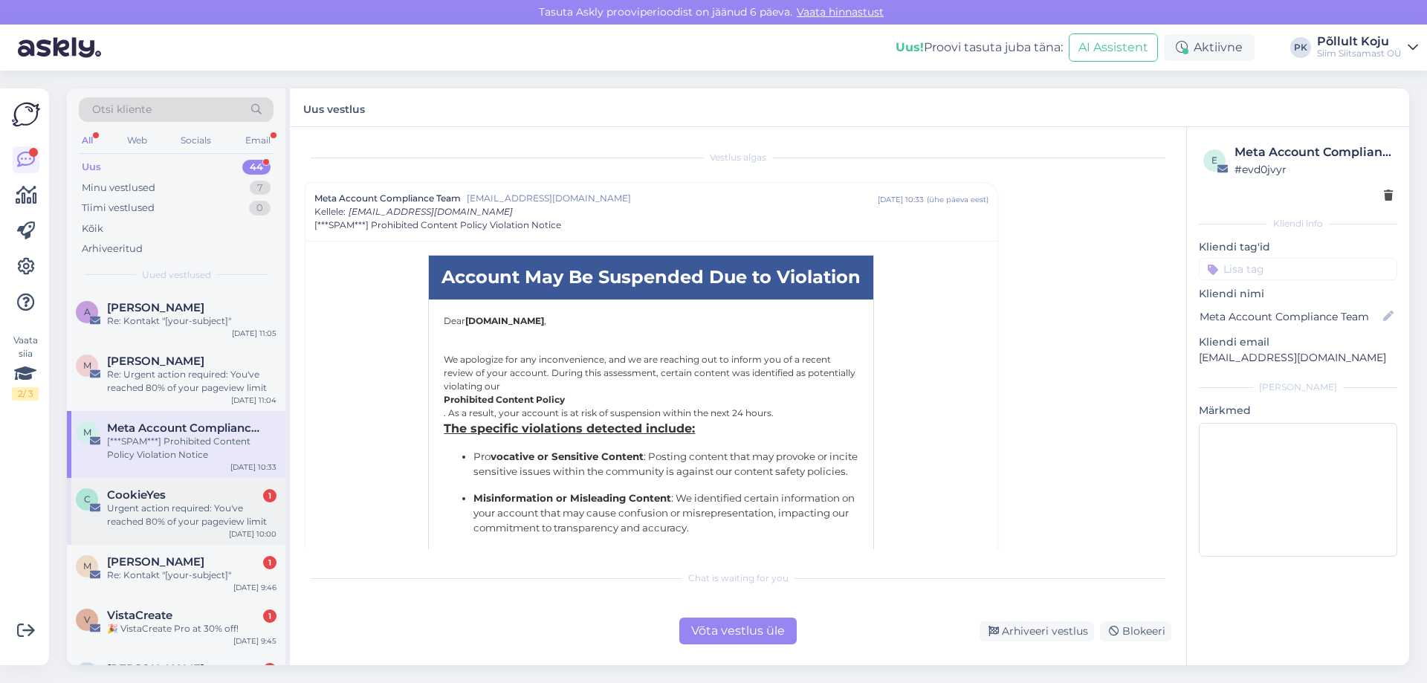
click at [225, 494] on div "CookieYes 1" at bounding box center [192, 494] width 170 height 13
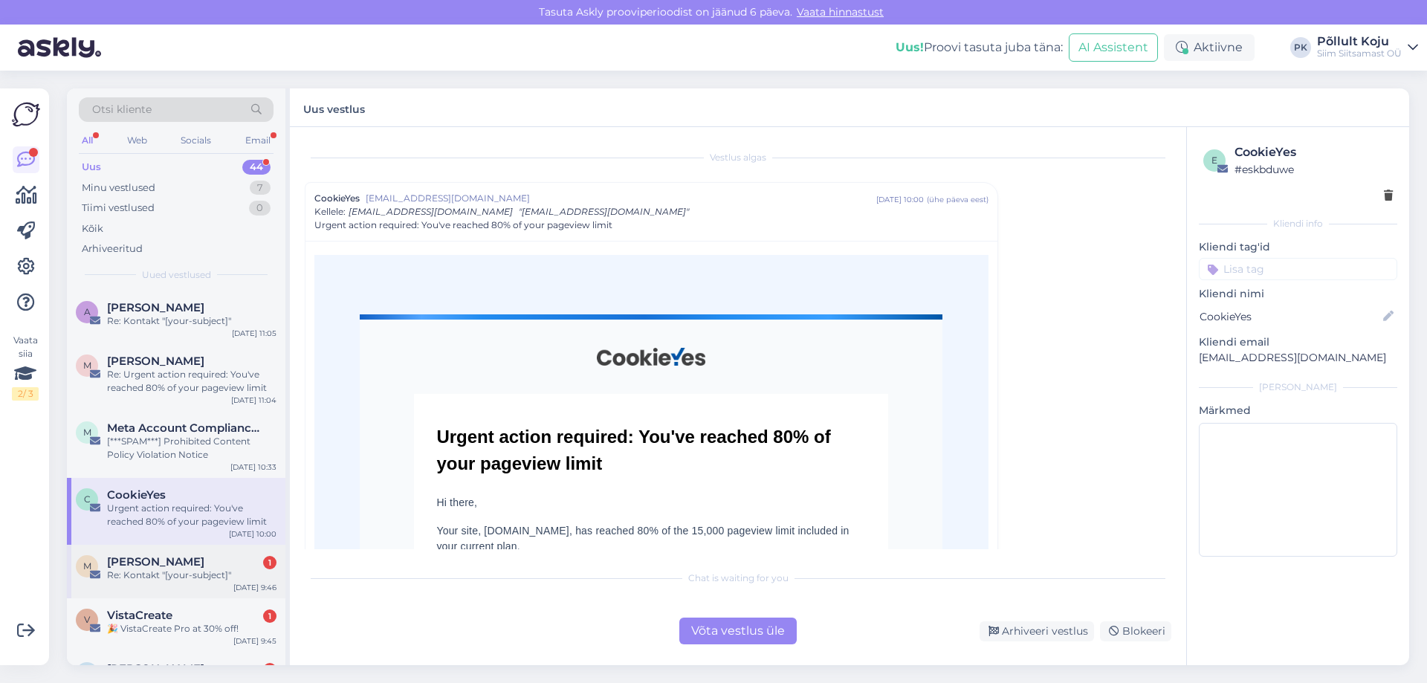
click at [222, 572] on div "Re: Kontakt "[your-subject]"" at bounding box center [192, 575] width 170 height 13
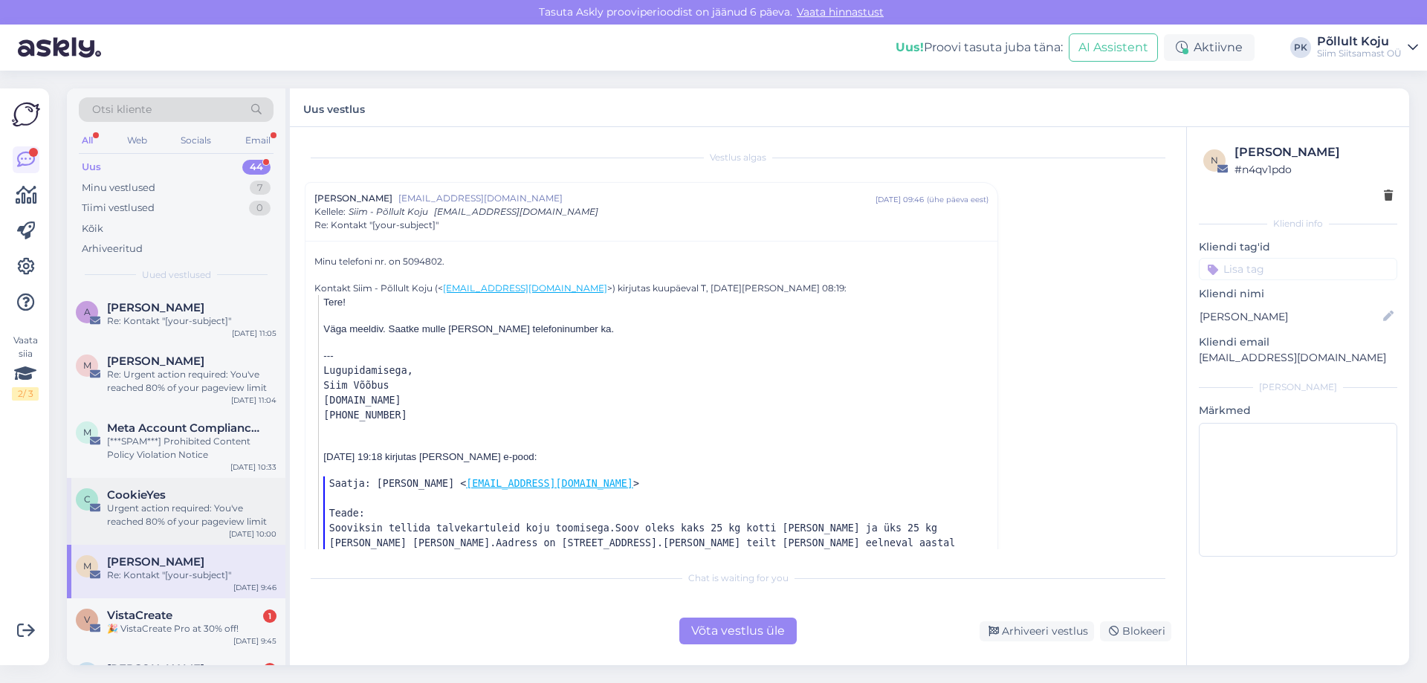
scroll to position [1561, 0]
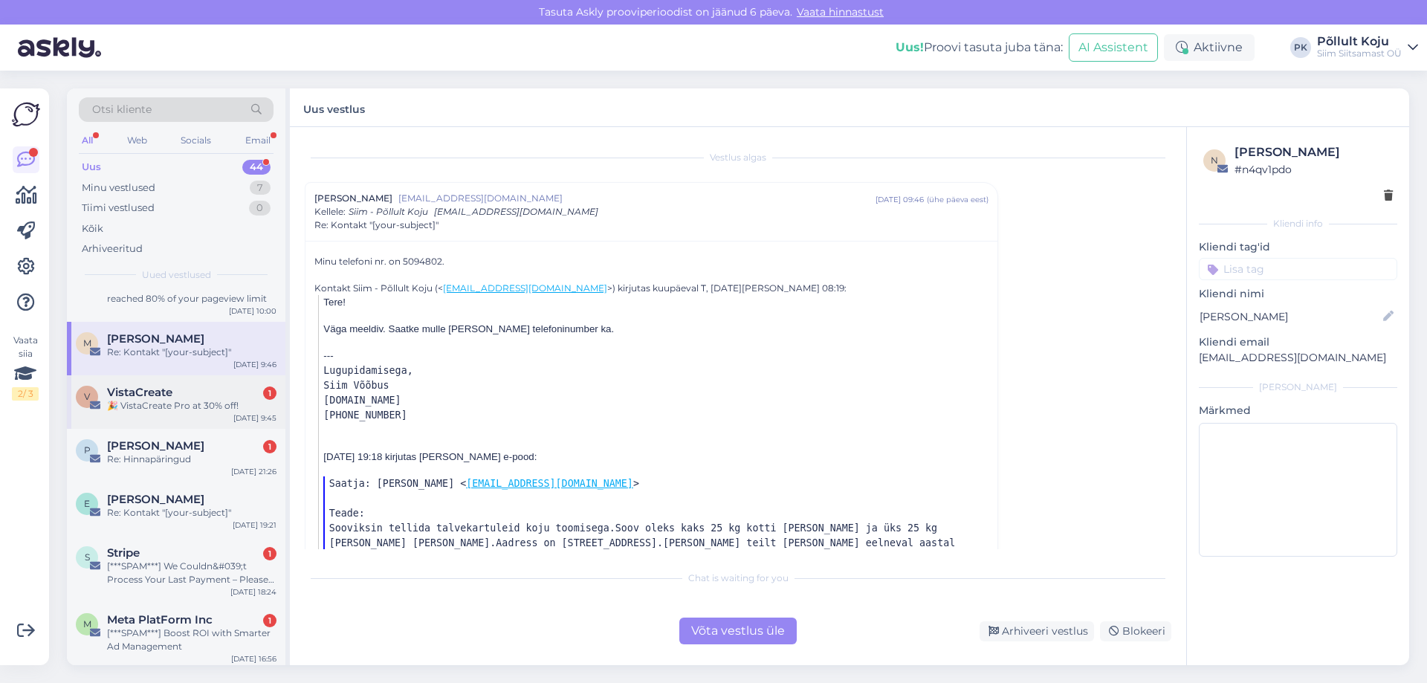
click at [216, 390] on div "VistaCreate 1" at bounding box center [192, 392] width 170 height 13
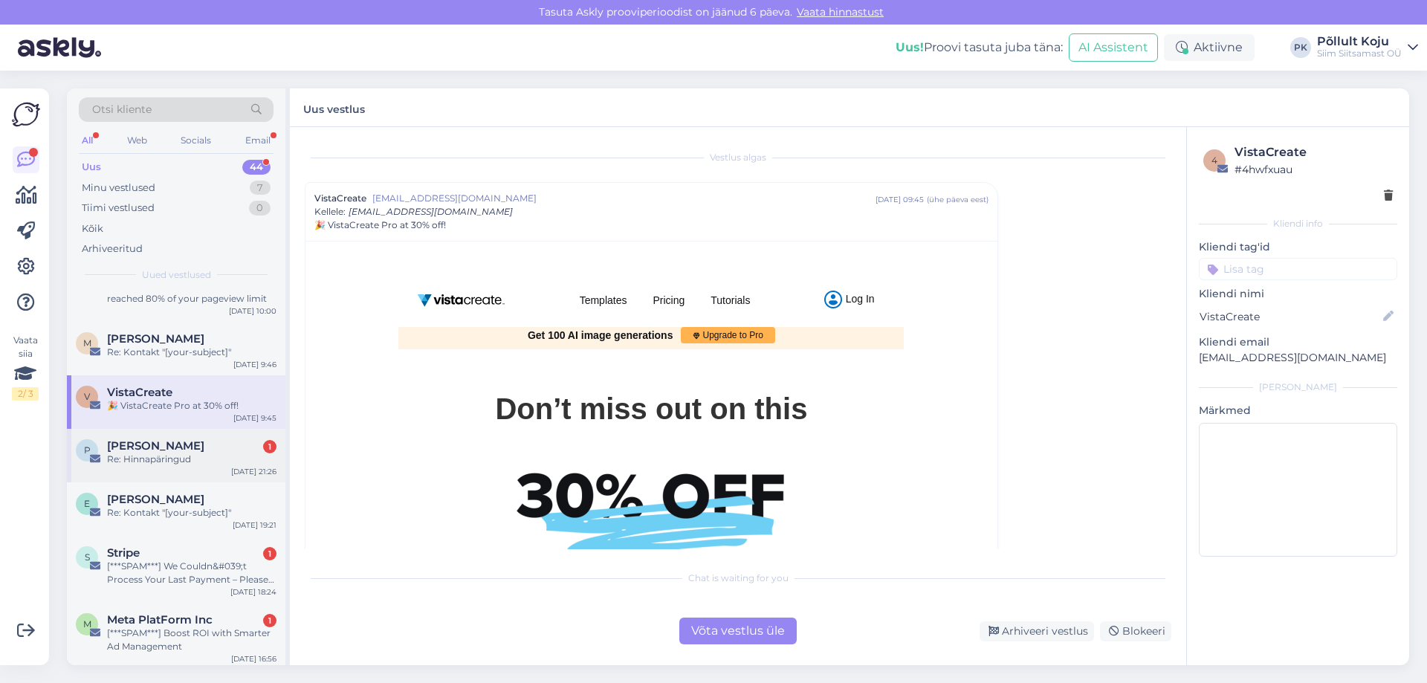
click at [211, 456] on div "Re: Hinnapäringud" at bounding box center [192, 459] width 170 height 13
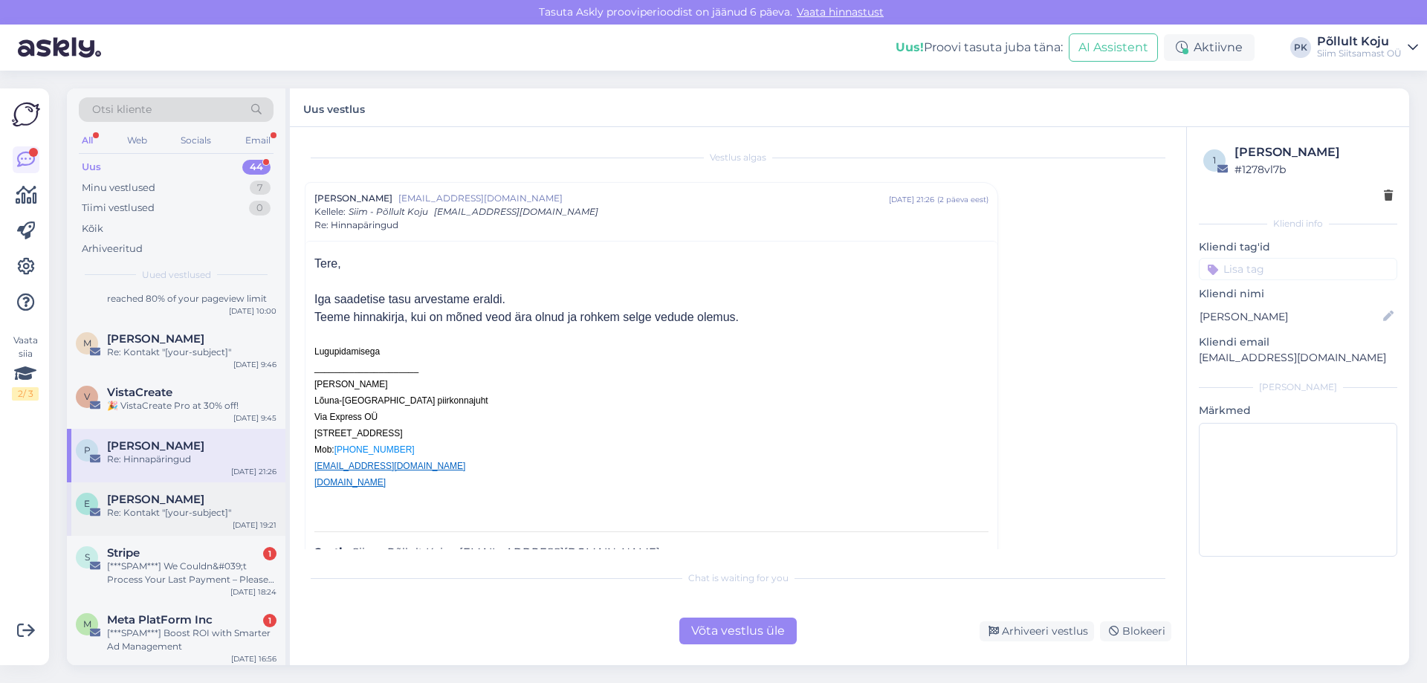
click at [219, 512] on div "Re: Kontakt "[your-subject]"" at bounding box center [192, 512] width 170 height 13
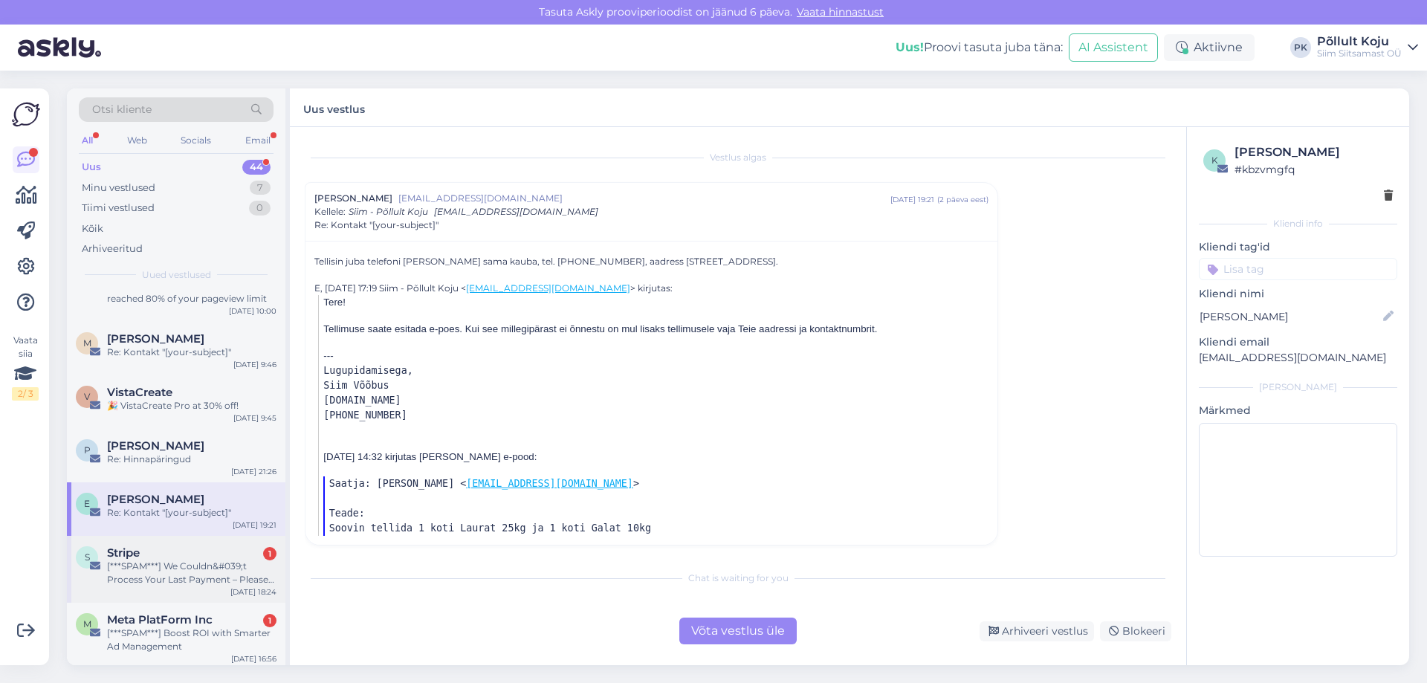
click at [222, 562] on div "[***SPAM***] We Couldn&#039;t Process Your Last Payment – Please Verify Your In…" at bounding box center [192, 573] width 170 height 27
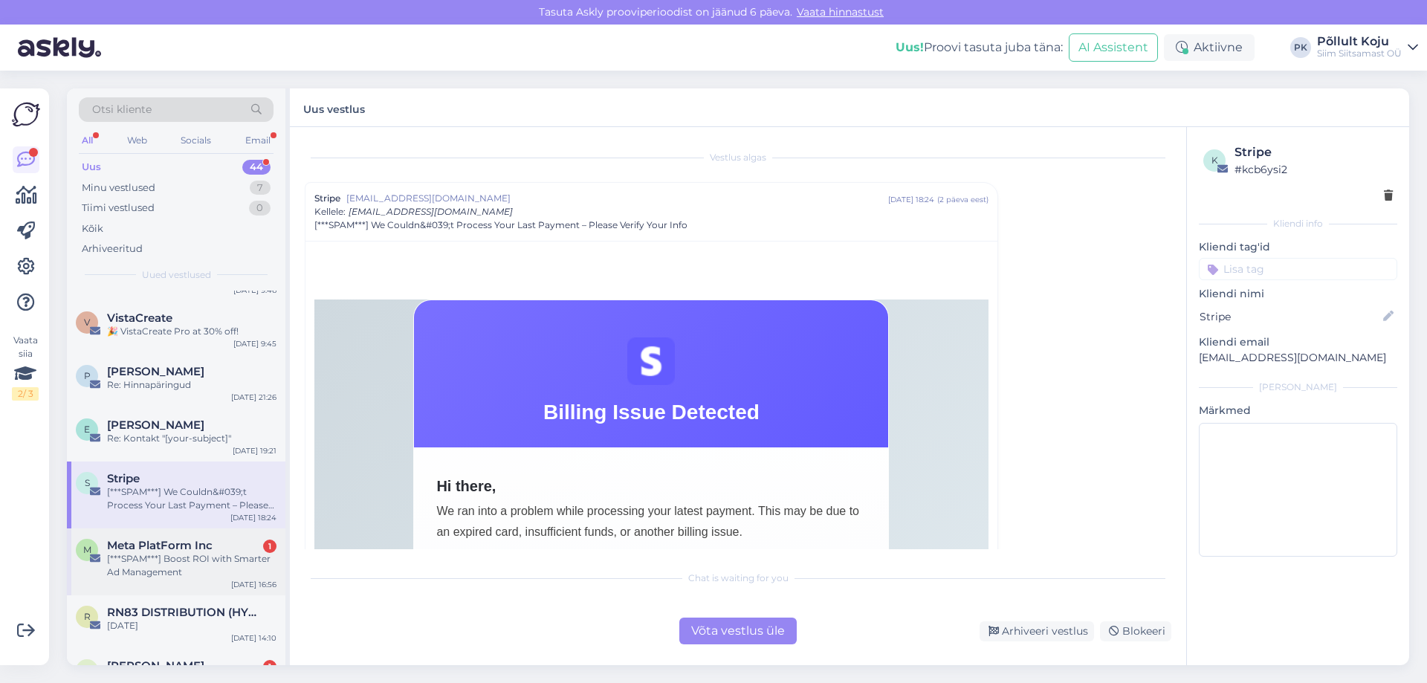
click at [223, 556] on div "[***SPAM***] Boost ROI with Smarter Ad Management" at bounding box center [192, 565] width 170 height 27
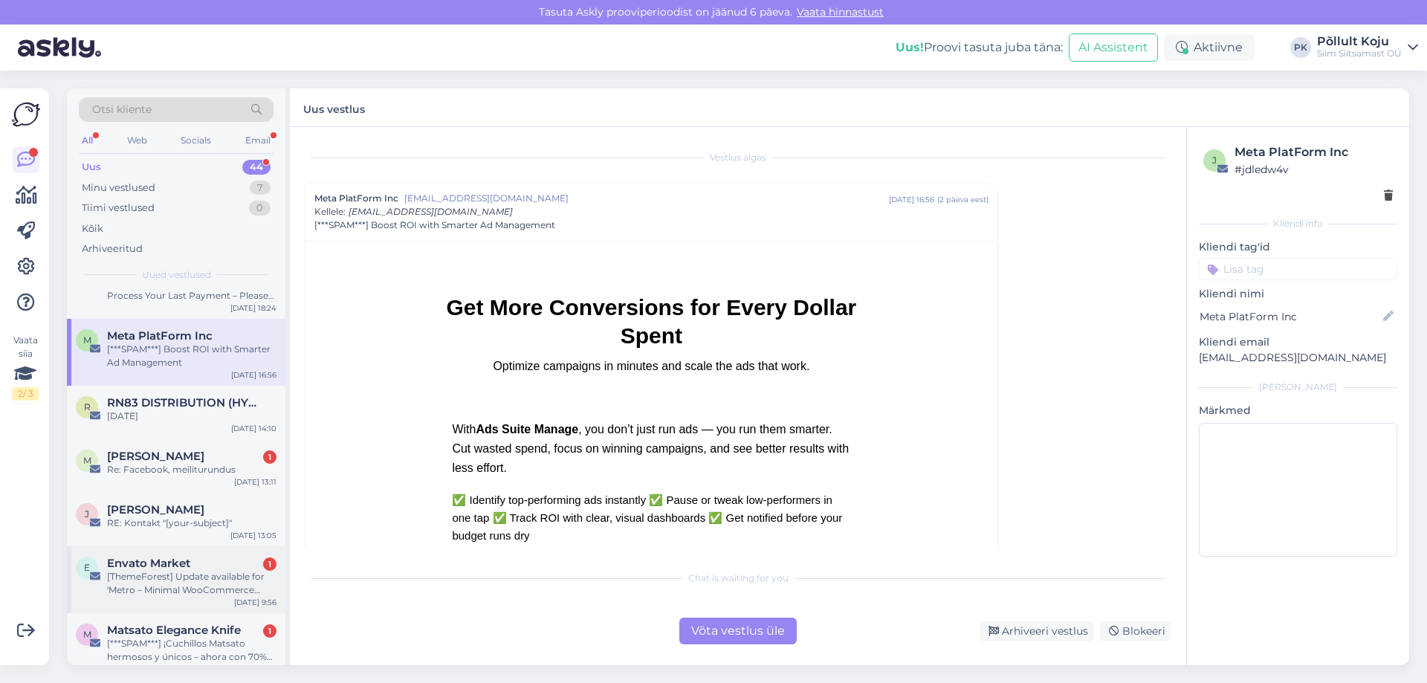
scroll to position [1859, 0]
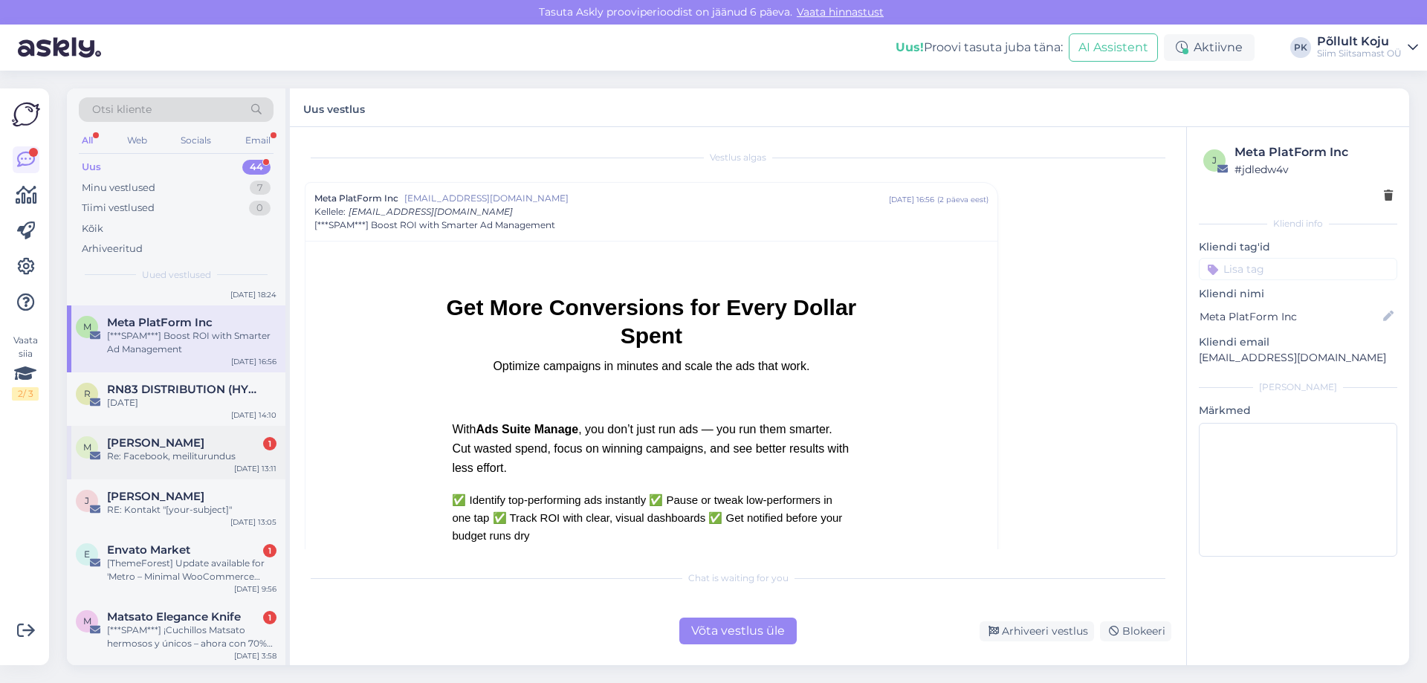
click at [219, 477] on div "M [PERSON_NAME] 1 Re: Facebook, meiliturundus [DATE] 13:11" at bounding box center [176, 453] width 219 height 54
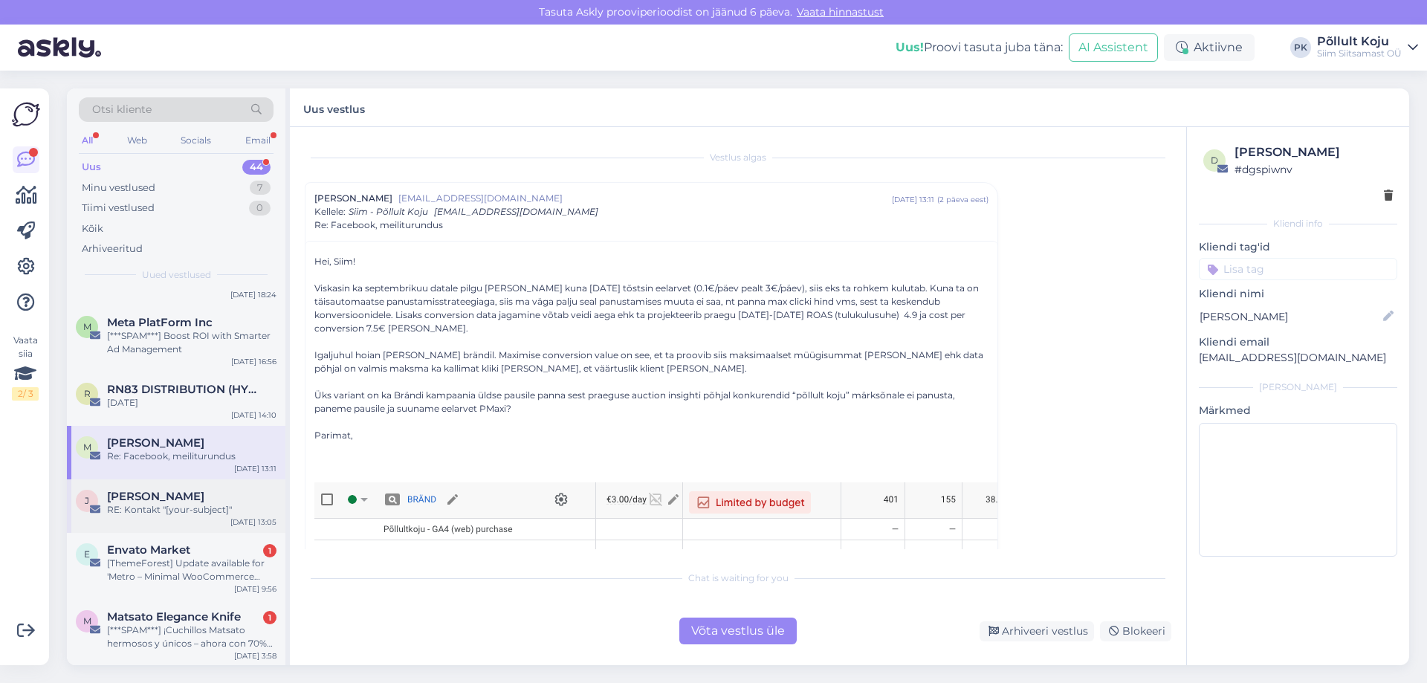
click at [222, 504] on div "RE: Kontakt "[your-subject]"" at bounding box center [192, 509] width 170 height 13
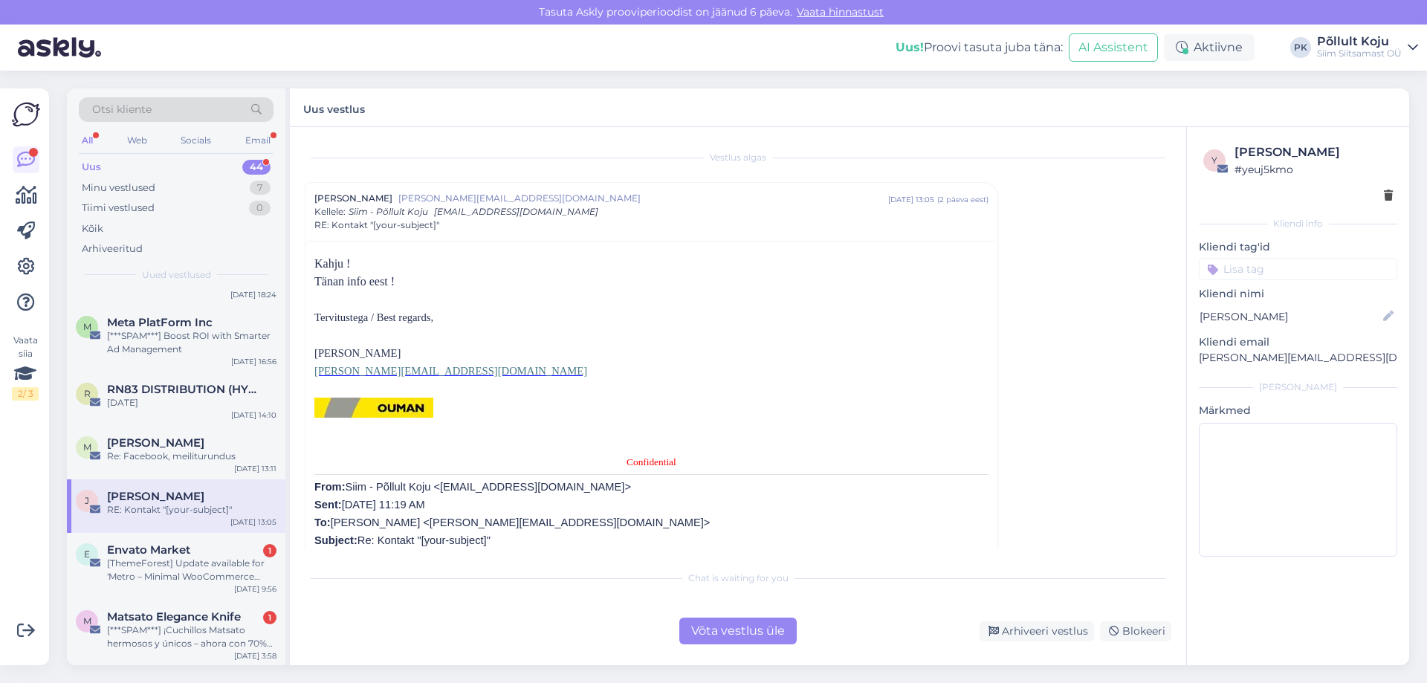
scroll to position [1933, 0]
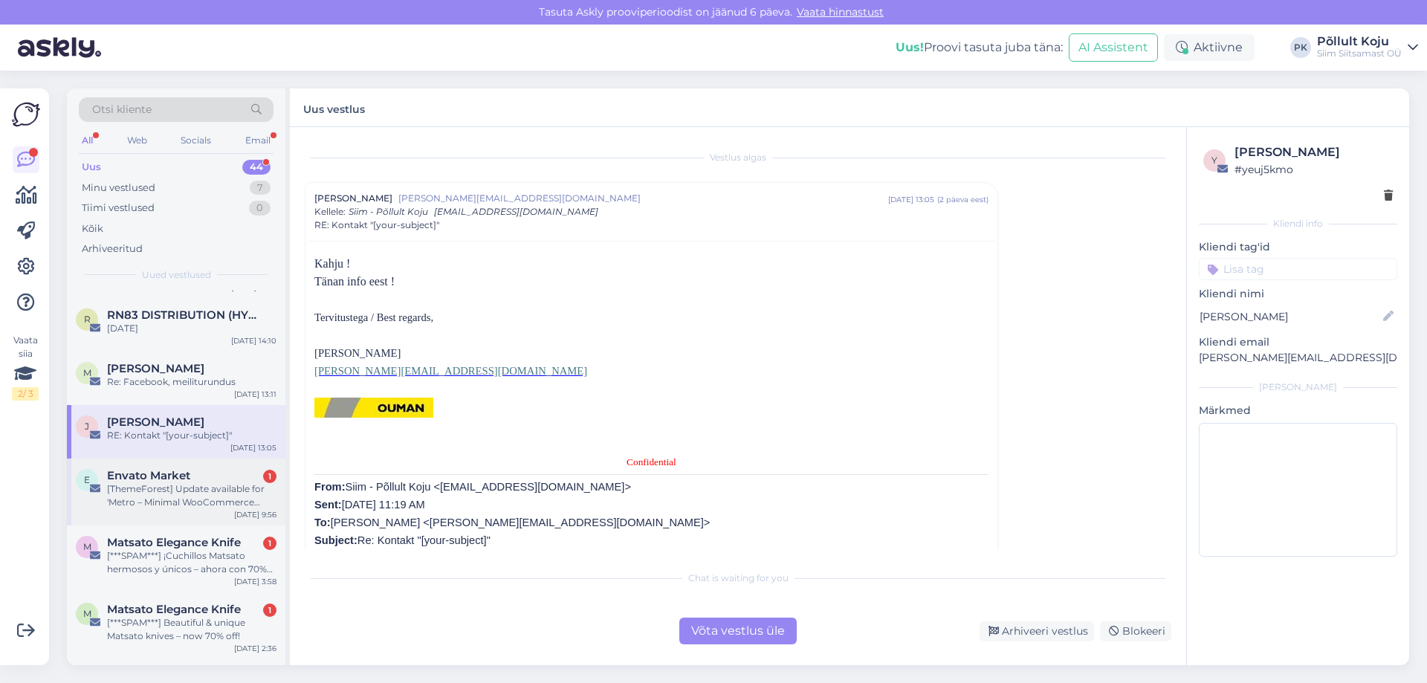
click at [204, 485] on div "[ThemeForest] Update available for 'Metro – Minimal WooCommerce WordPress Theme'" at bounding box center [192, 496] width 170 height 27
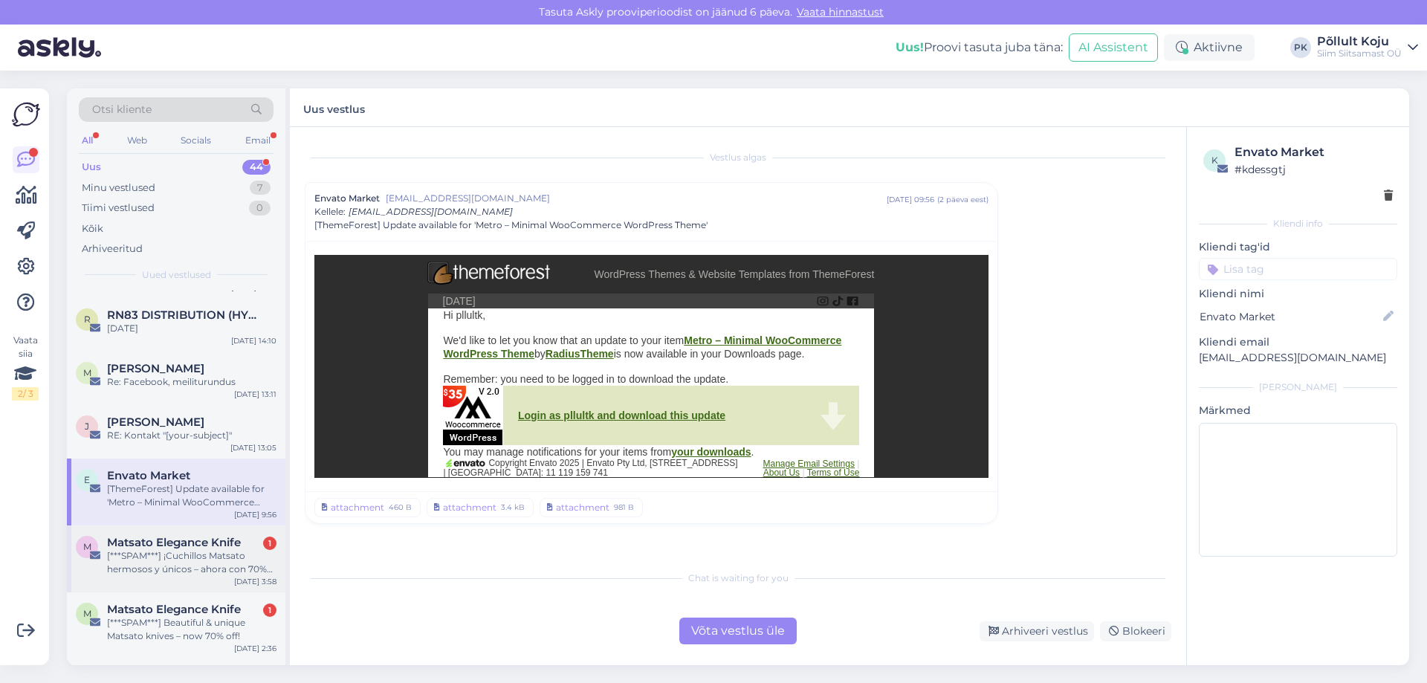
click at [215, 549] on div "[***SPAM***] ¡Cuchillos Matsato hermosos y únicos – ahora con 70% de descuento!" at bounding box center [192, 562] width 170 height 27
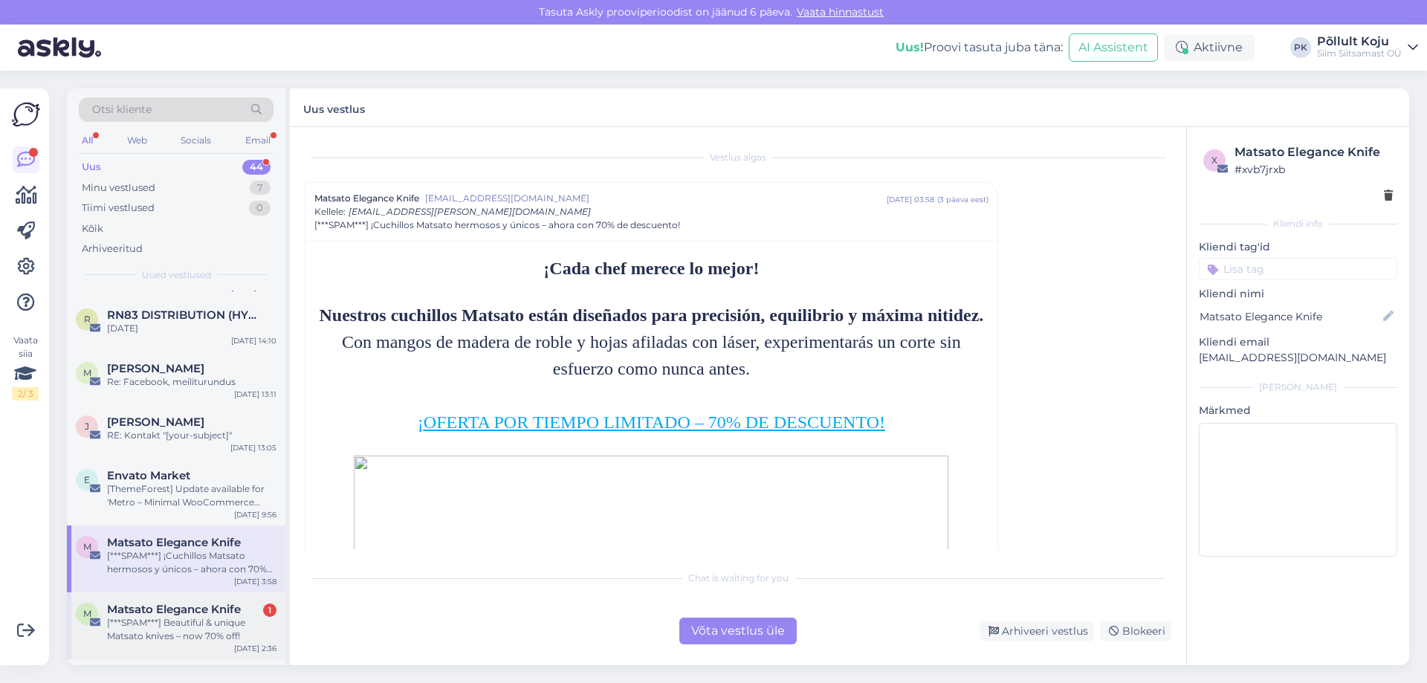
click at [227, 601] on div "M [PERSON_NAME] Knife 1 [***SPAM***] Beautiful & unique Matsato knives – now 70…" at bounding box center [176, 626] width 219 height 67
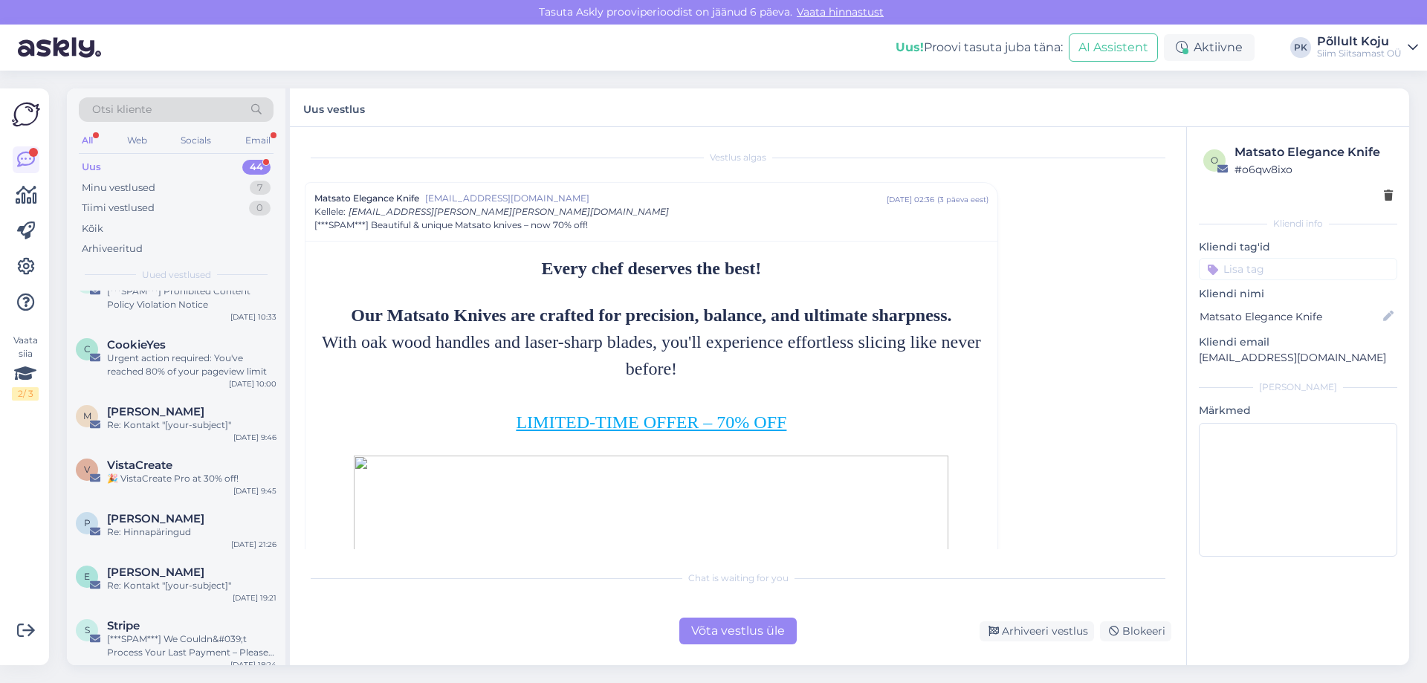
scroll to position [1487, 0]
click at [220, 409] on div "[PERSON_NAME]" at bounding box center [192, 413] width 170 height 13
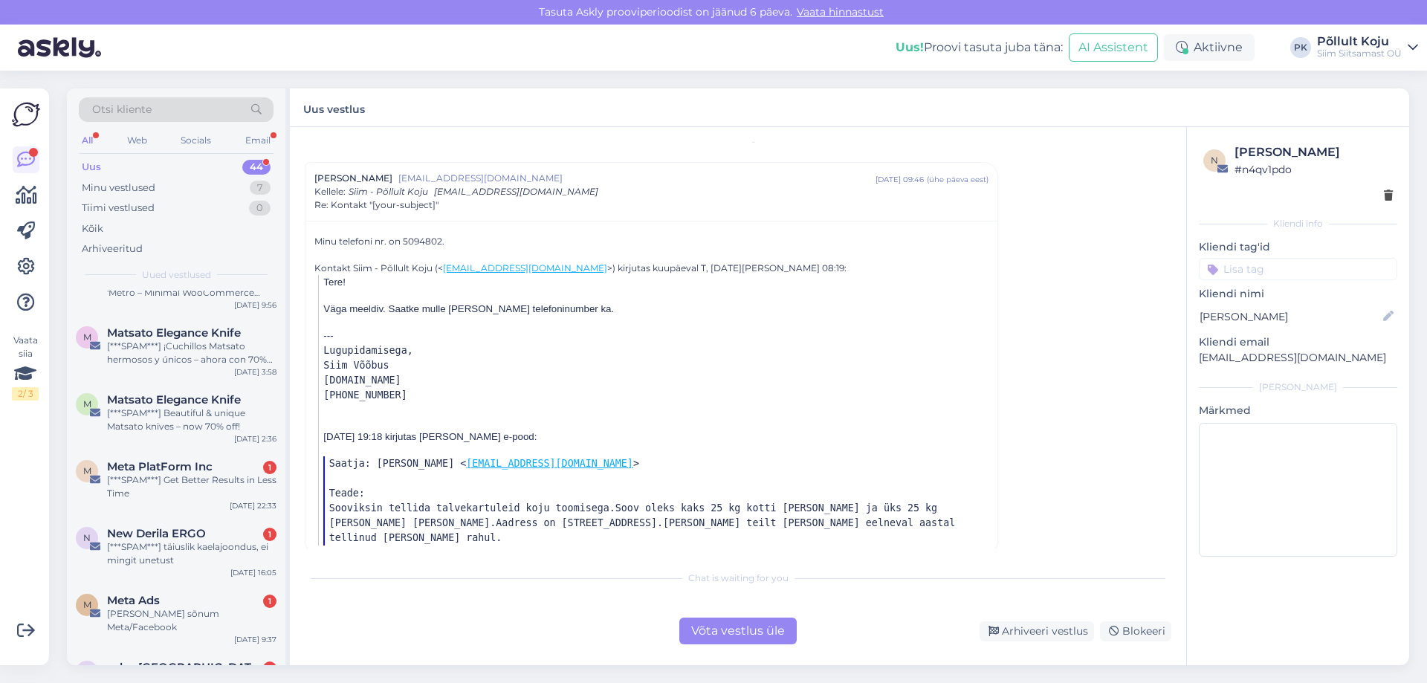
scroll to position [2156, 0]
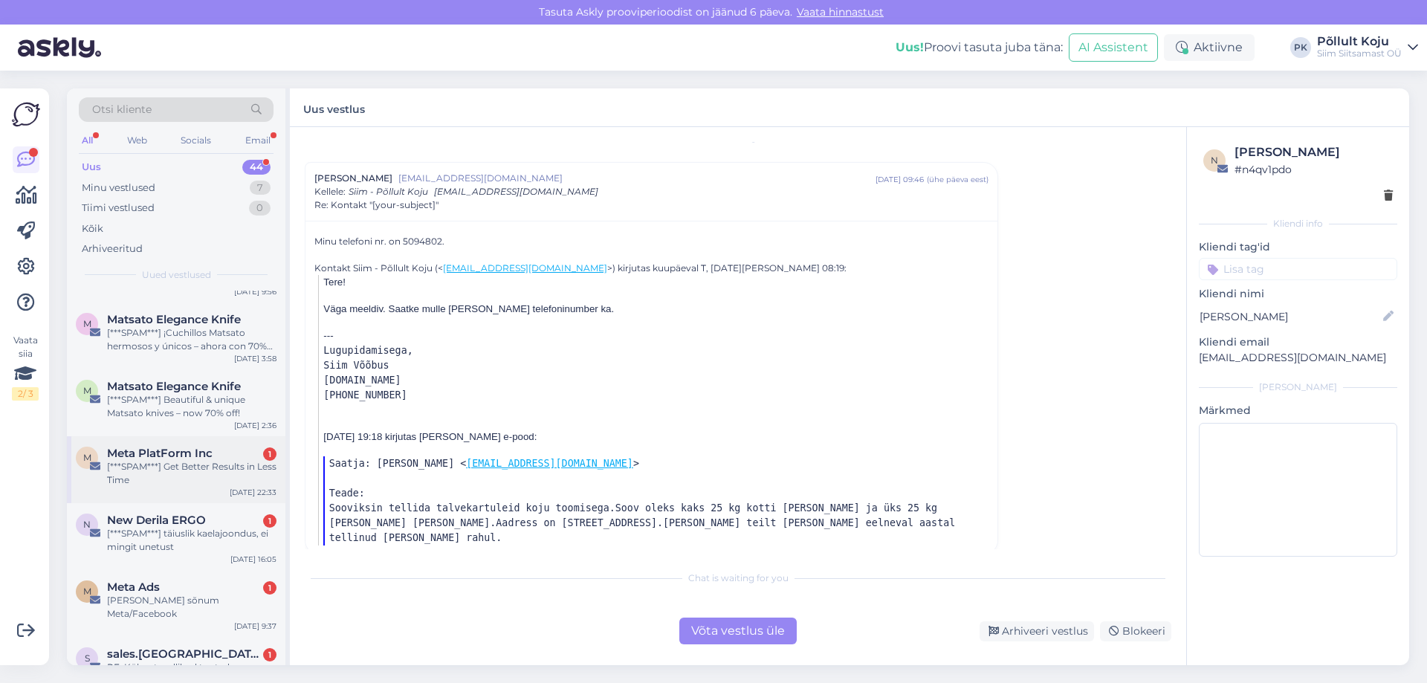
click at [211, 487] on div "M Meta PlatForm Inc 1 [***SPAM***] Get Better Results in Less Time [DATE] 22:33" at bounding box center [176, 469] width 219 height 67
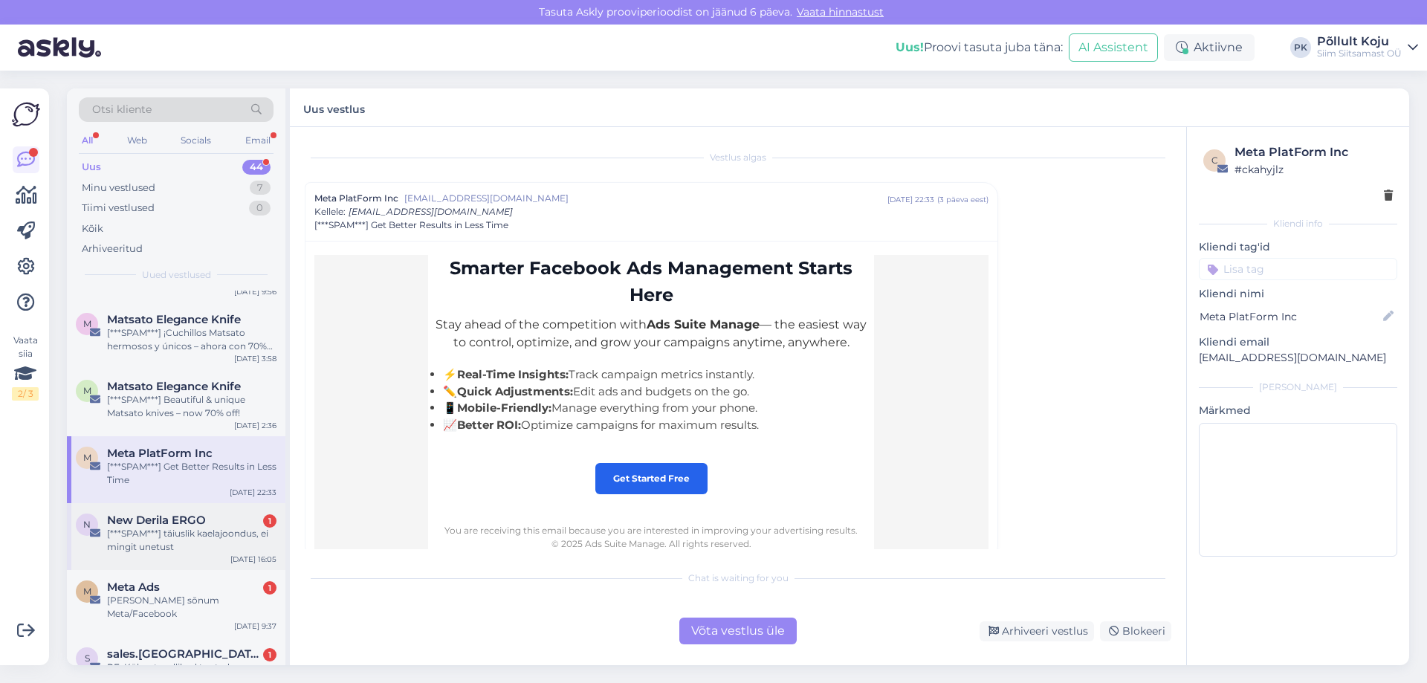
click at [228, 536] on div "[***SPAM***] täiuslik kaelajoondus, ei mingit unetust" at bounding box center [192, 540] width 170 height 27
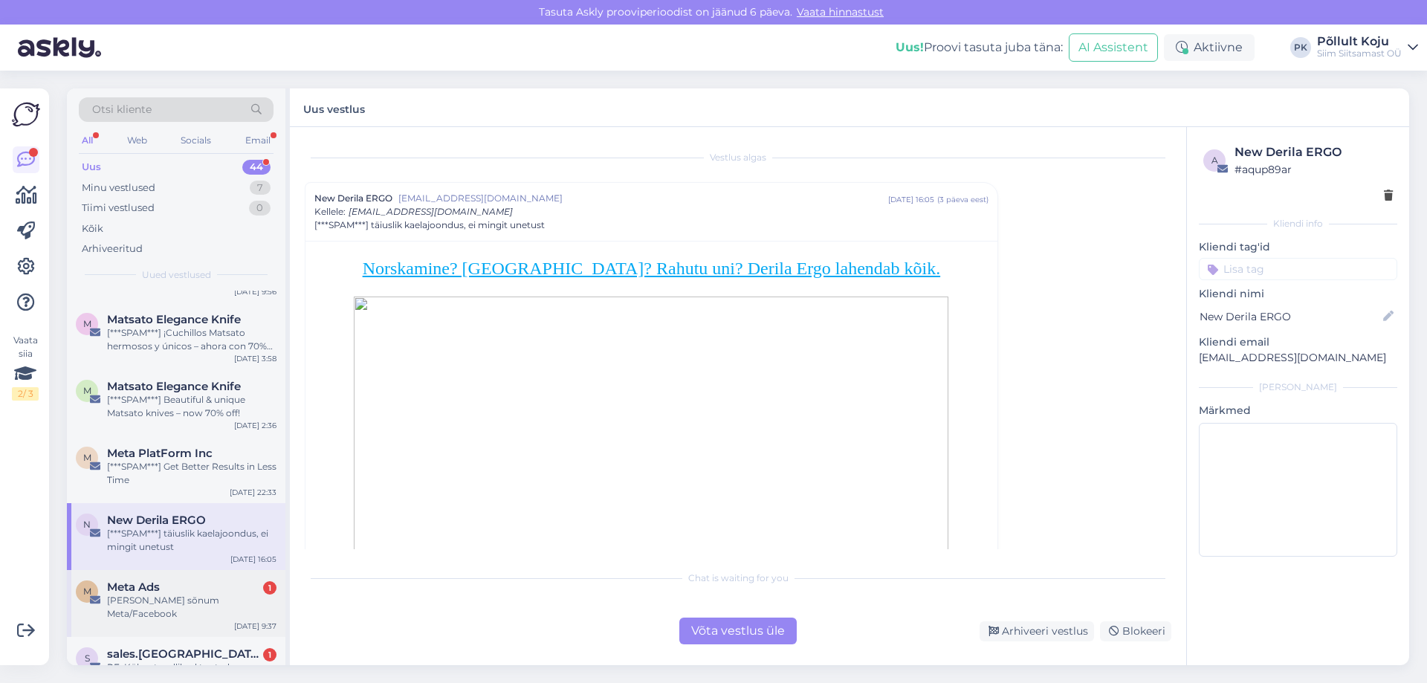
click at [230, 583] on div "Meta Ads 1" at bounding box center [192, 587] width 170 height 13
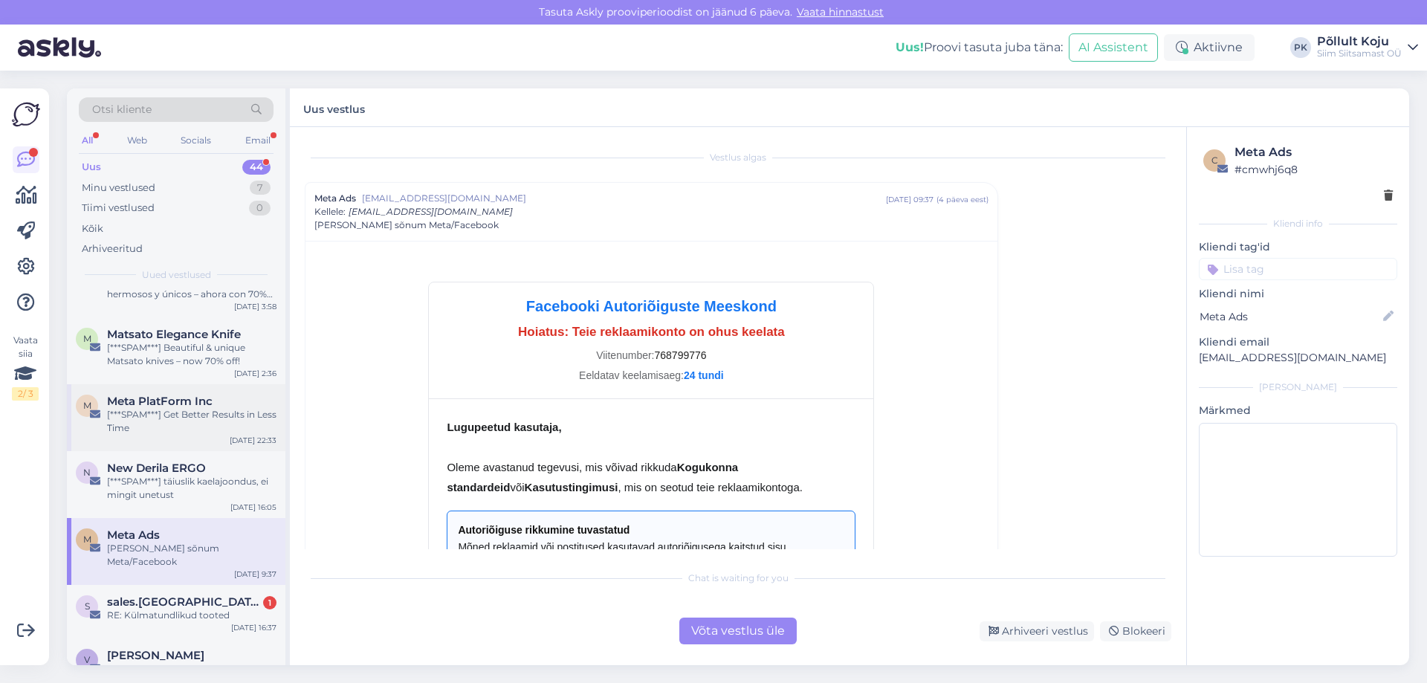
scroll to position [2274, 0]
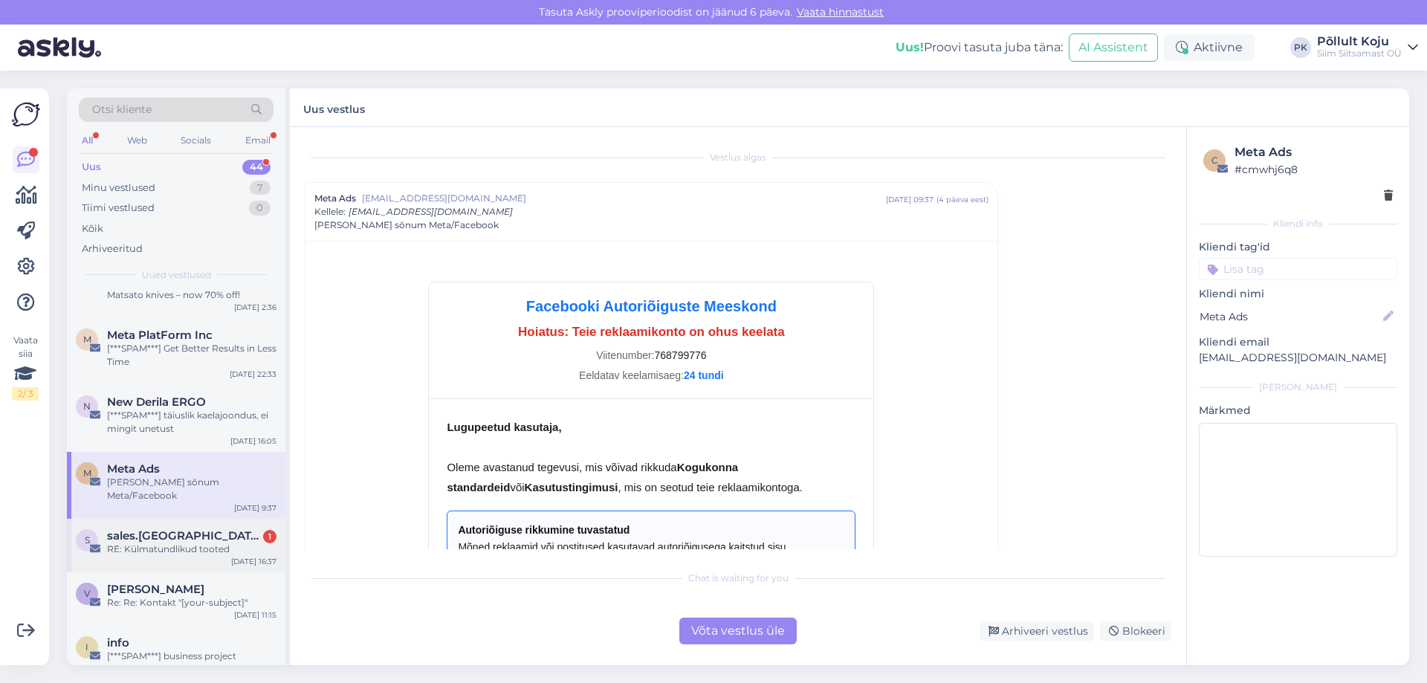
click at [222, 543] on div "RE: Külmatundlikud tooted" at bounding box center [192, 549] width 170 height 13
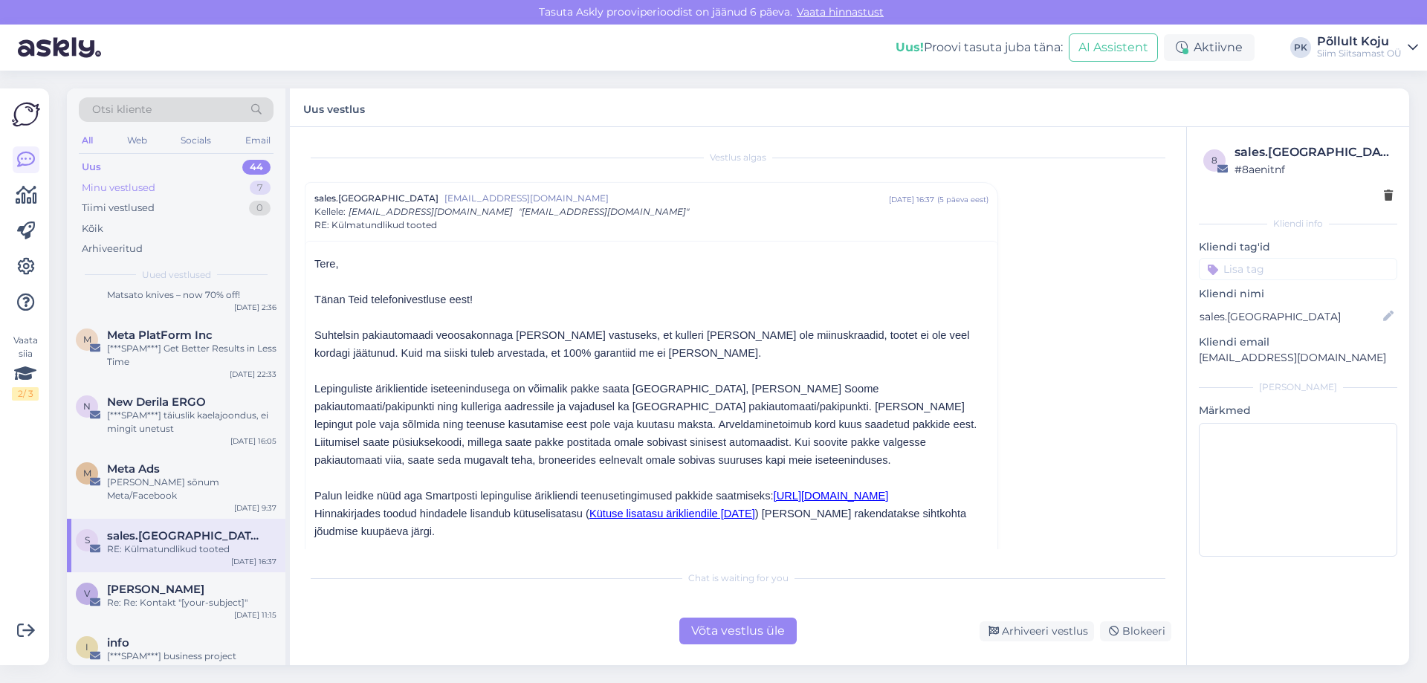
click at [239, 186] on div "Minu vestlused 7" at bounding box center [176, 188] width 195 height 21
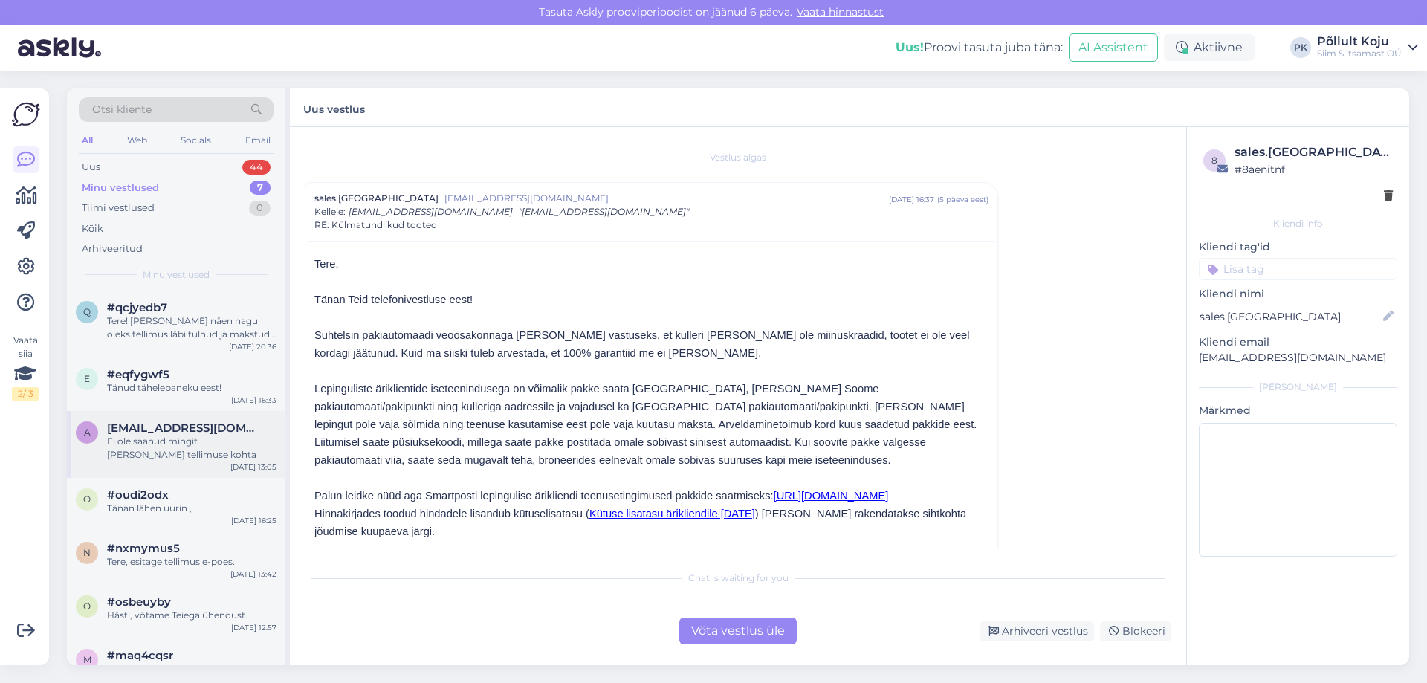
click at [219, 438] on div "Ei ole saanud mingit [PERSON_NAME] tellimuse kohta" at bounding box center [192, 448] width 170 height 27
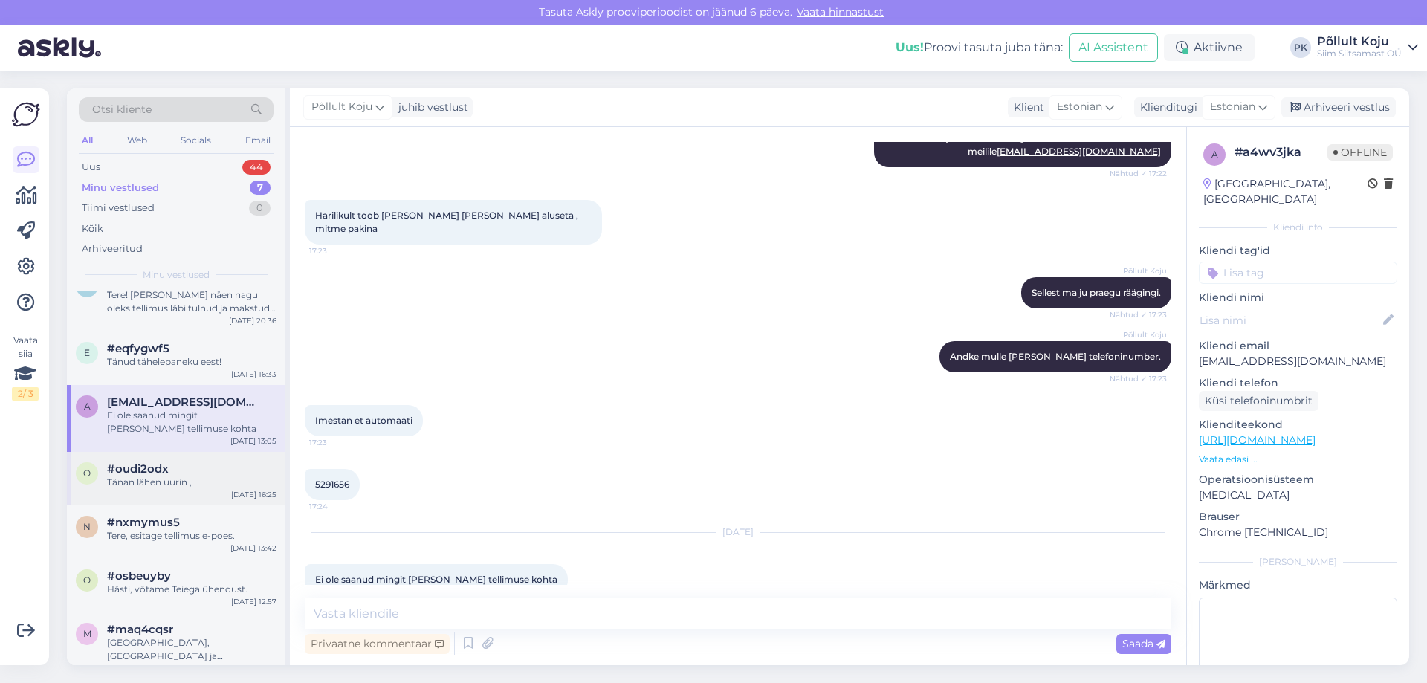
scroll to position [39, 0]
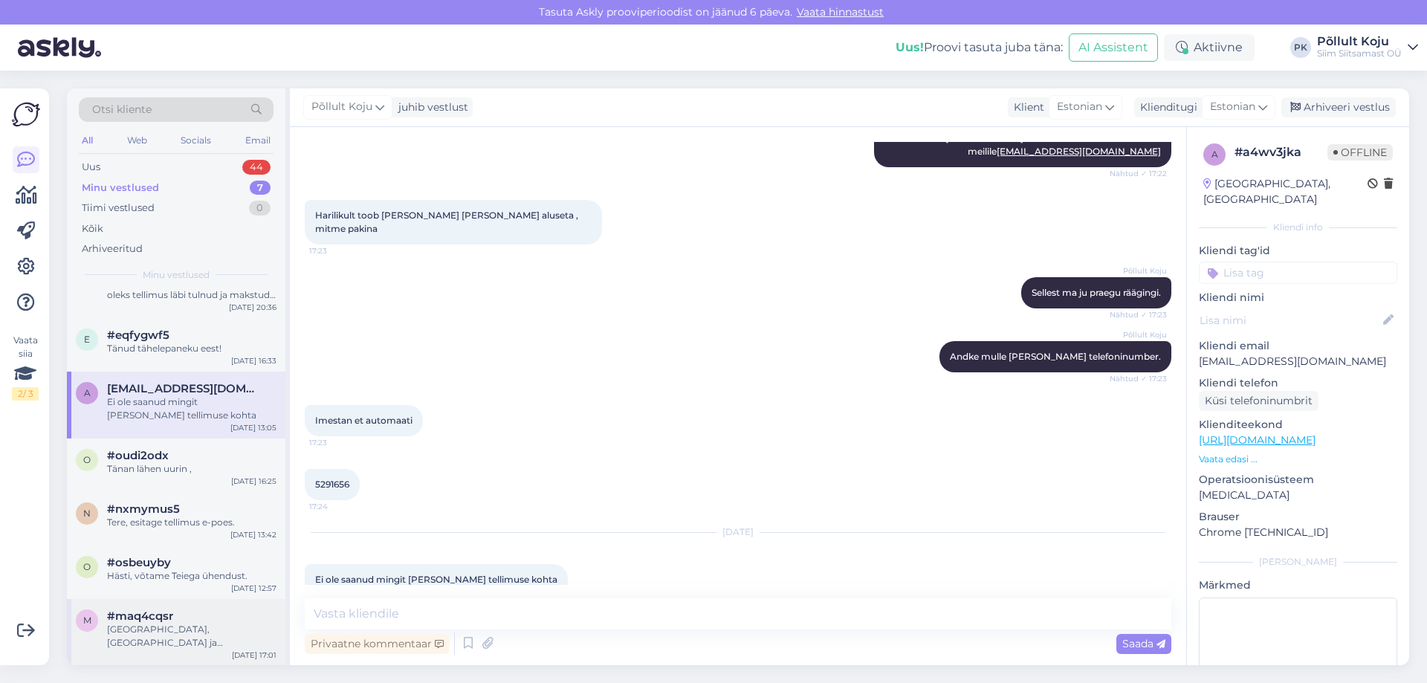
click at [205, 615] on div "#maq4cqsr" at bounding box center [192, 616] width 170 height 13
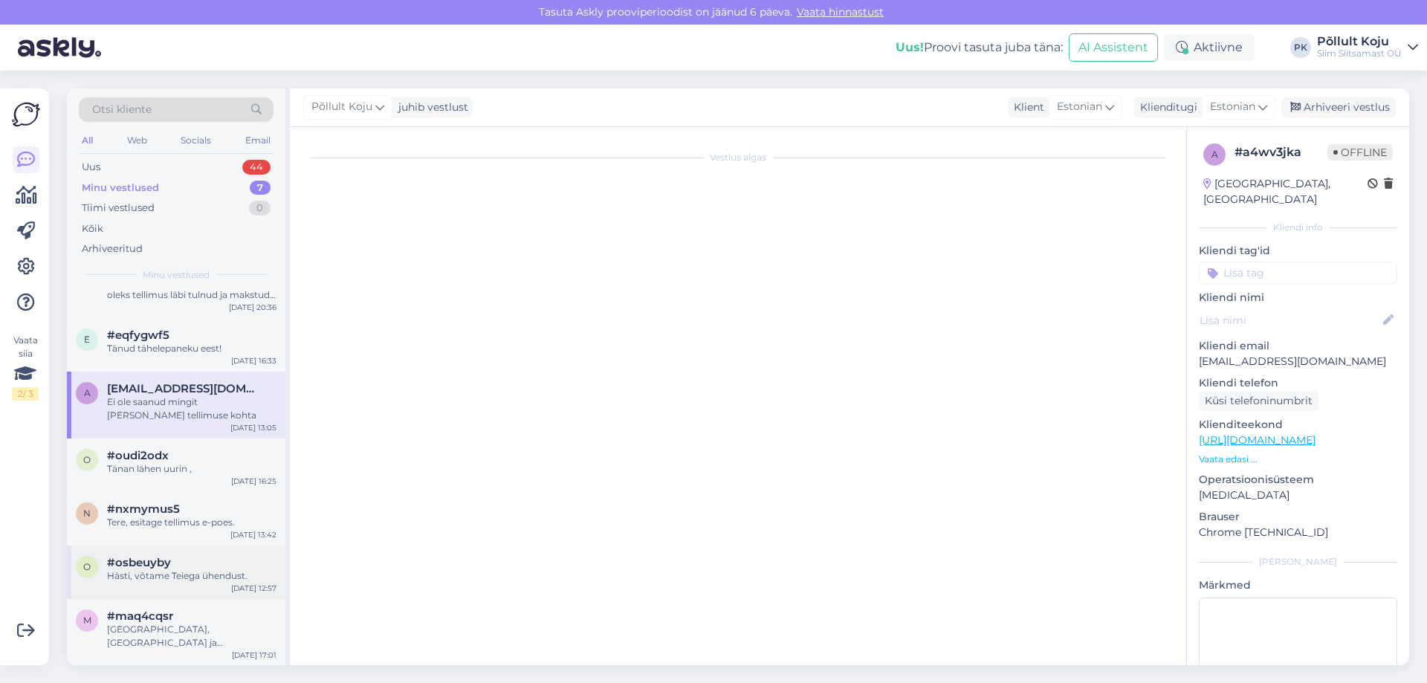
scroll to position [0, 0]
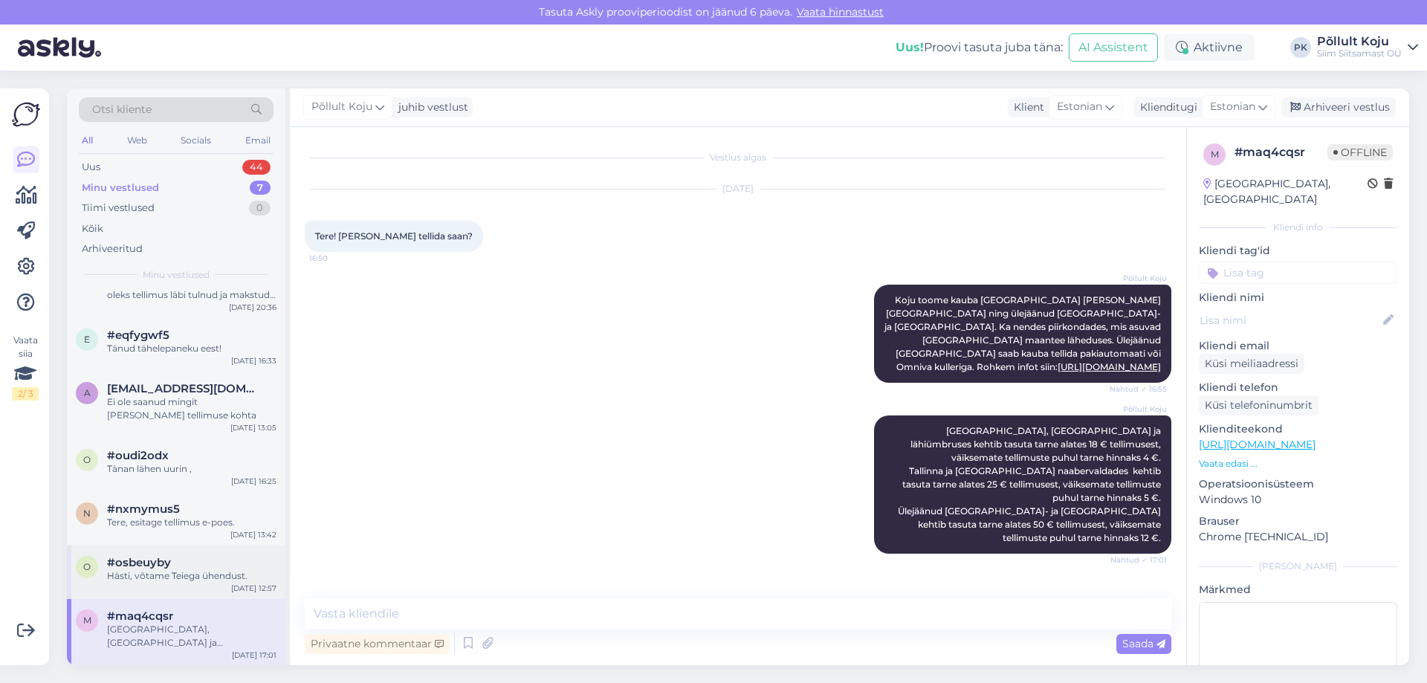
click at [213, 567] on div "#osbeuyby" at bounding box center [192, 562] width 170 height 13
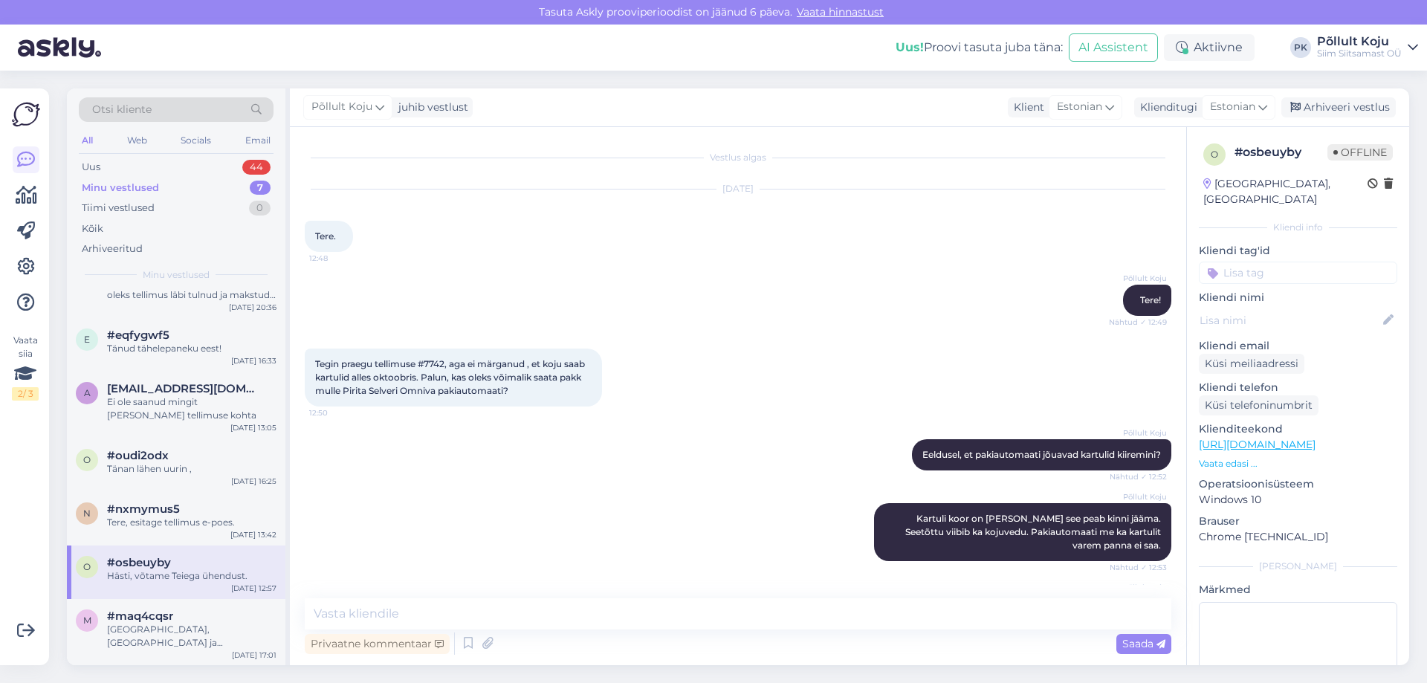
scroll to position [225, 0]
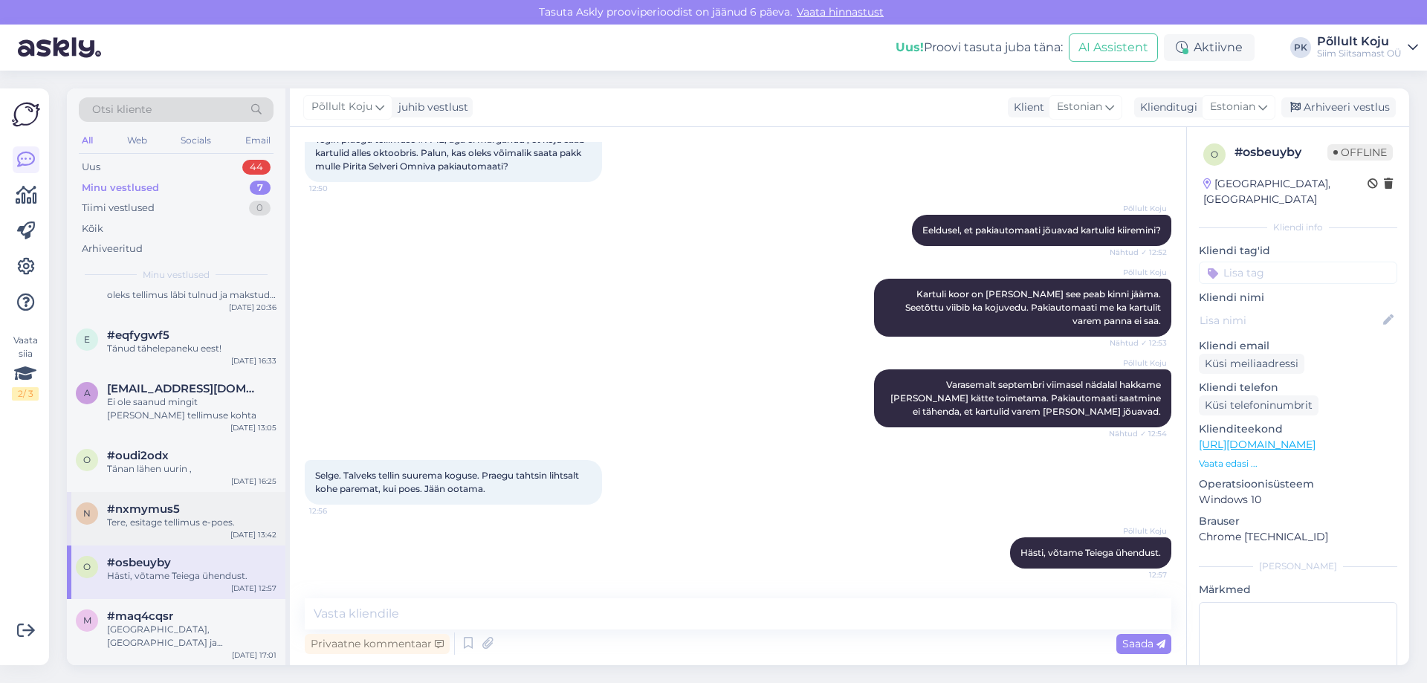
click at [196, 509] on div "#nxmymus5" at bounding box center [192, 509] width 170 height 13
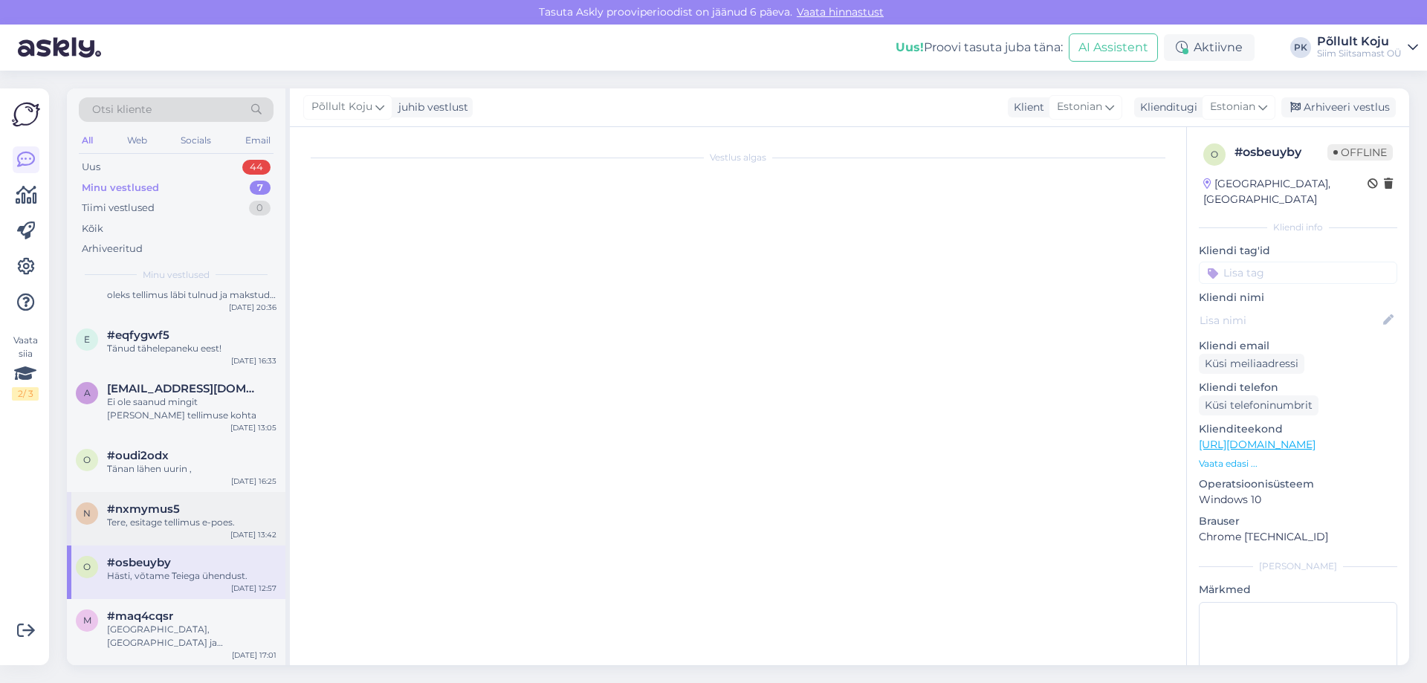
scroll to position [0, 0]
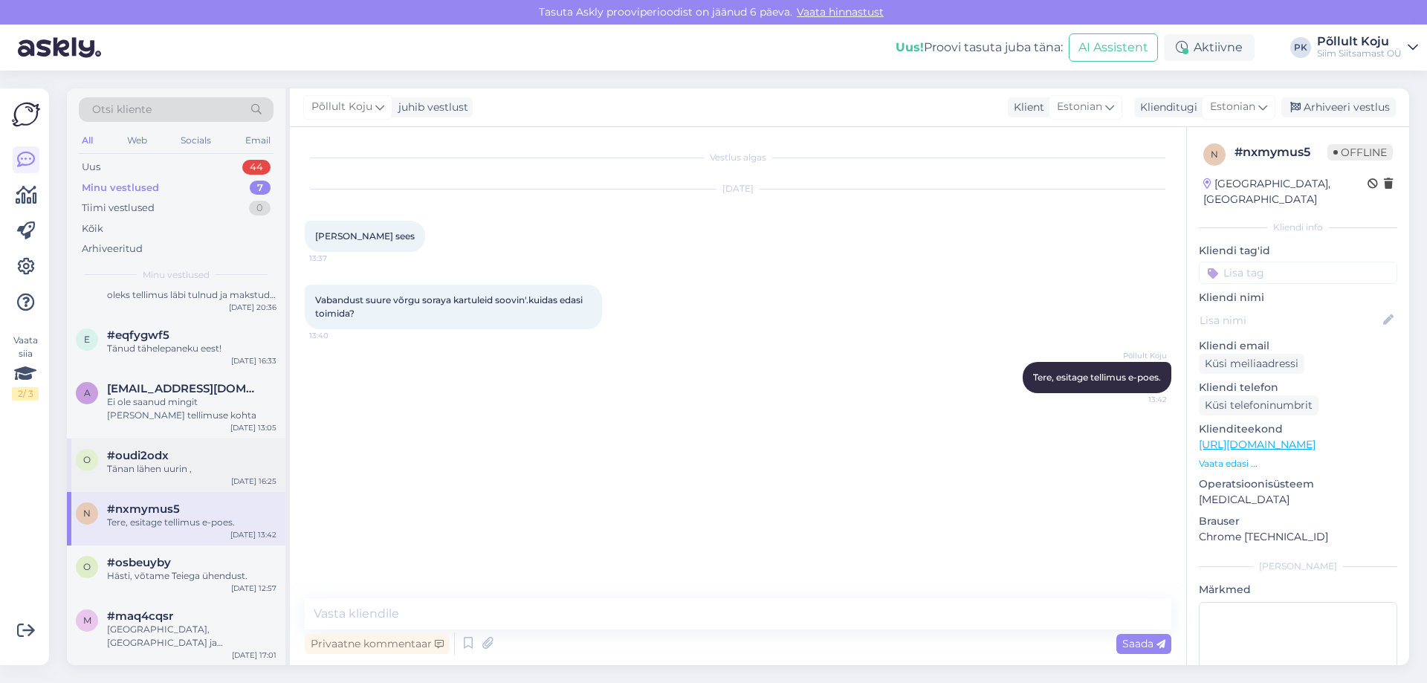
click at [187, 450] on div "#oudi2odx" at bounding box center [192, 455] width 170 height 13
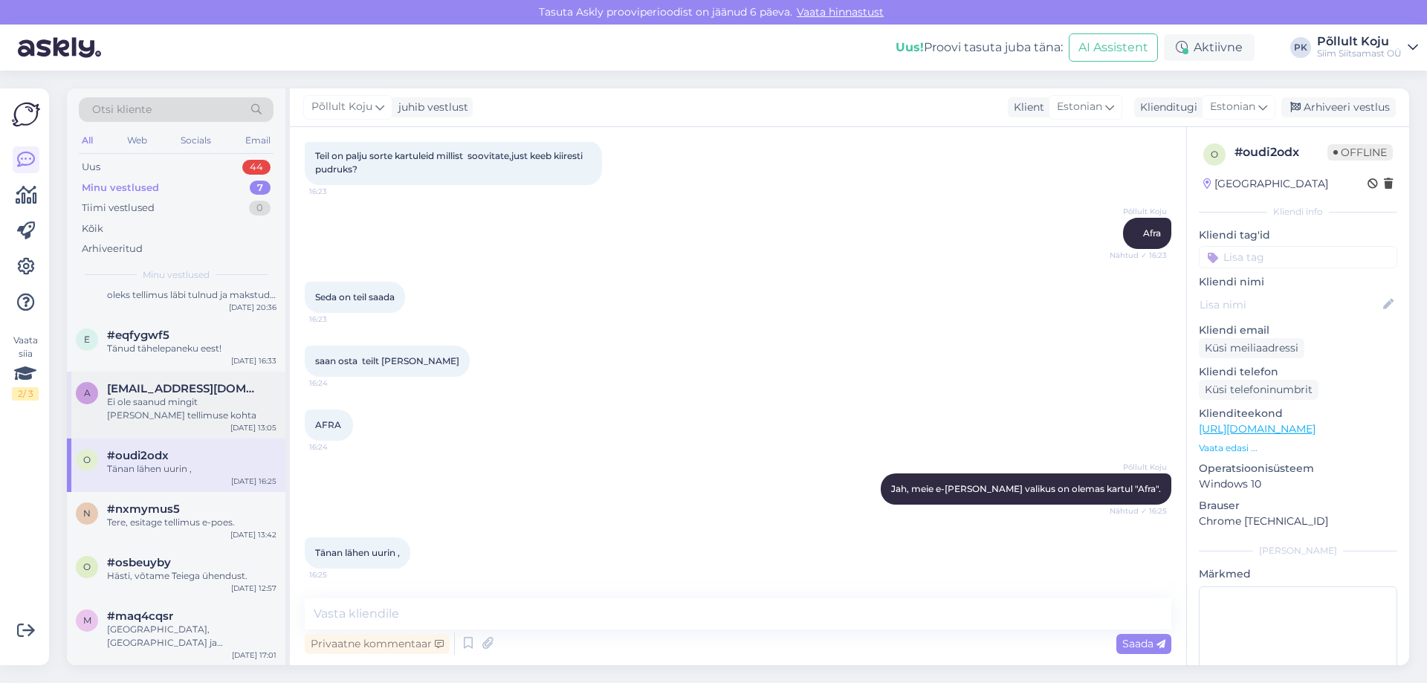
click at [187, 401] on div "Ei ole saanud mingit [PERSON_NAME] tellimuse kohta" at bounding box center [192, 409] width 170 height 27
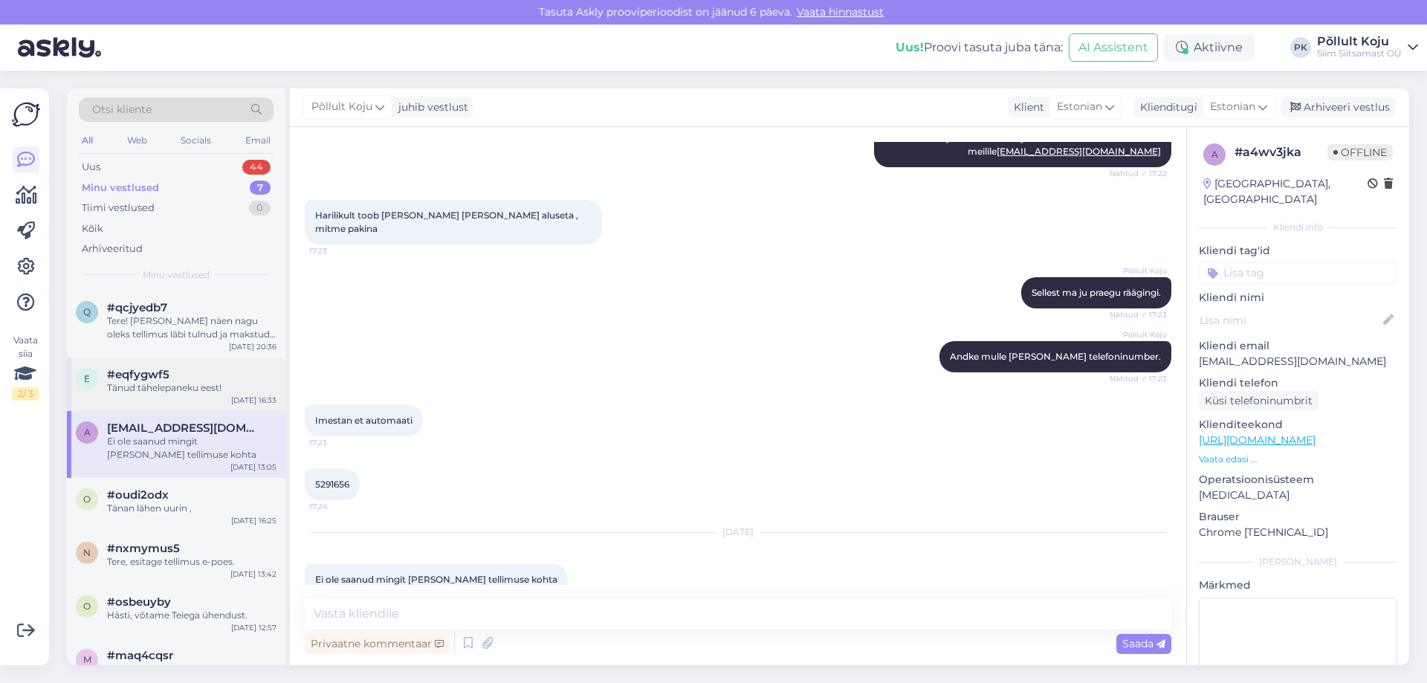
click at [212, 387] on div "Tänud tähelepaneku eest!" at bounding box center [192, 387] width 170 height 13
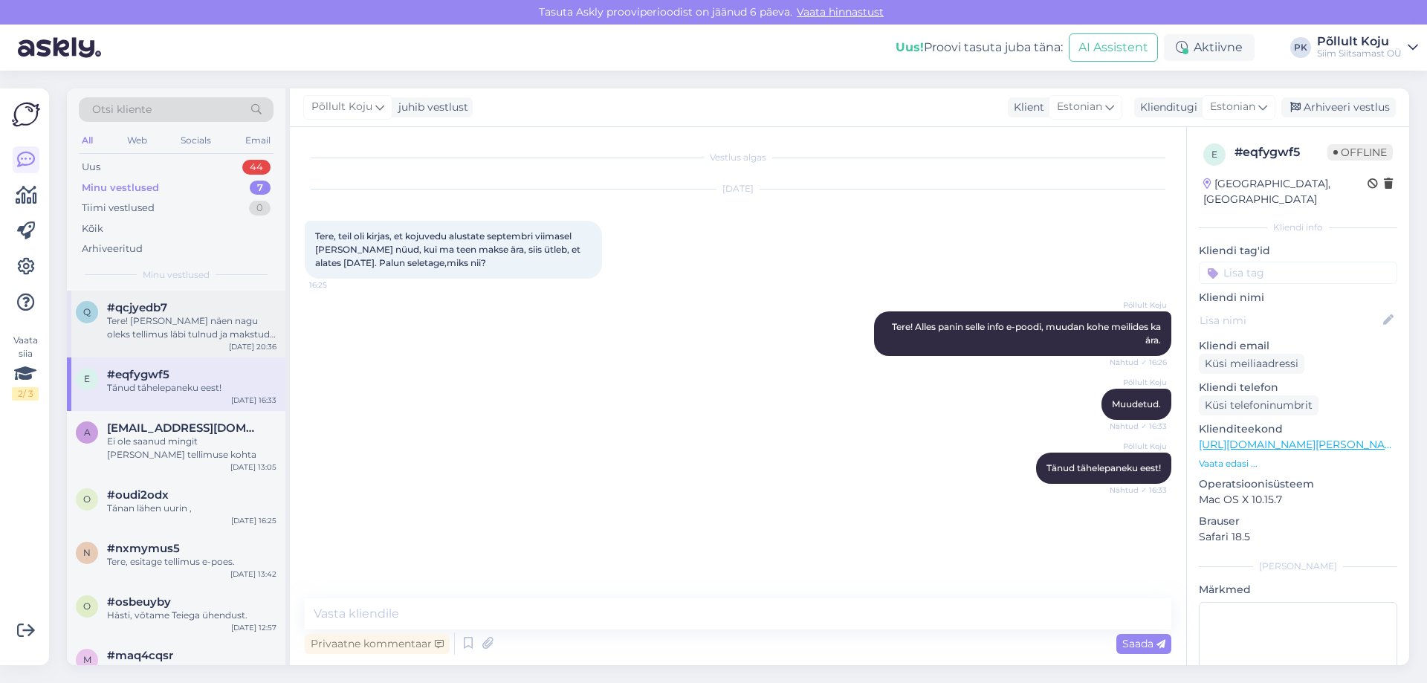
click at [213, 328] on div "Tere! [PERSON_NAME] näen nagu oleks tellimus läbi tulnud ja makstud on kaardiga." at bounding box center [192, 327] width 170 height 27
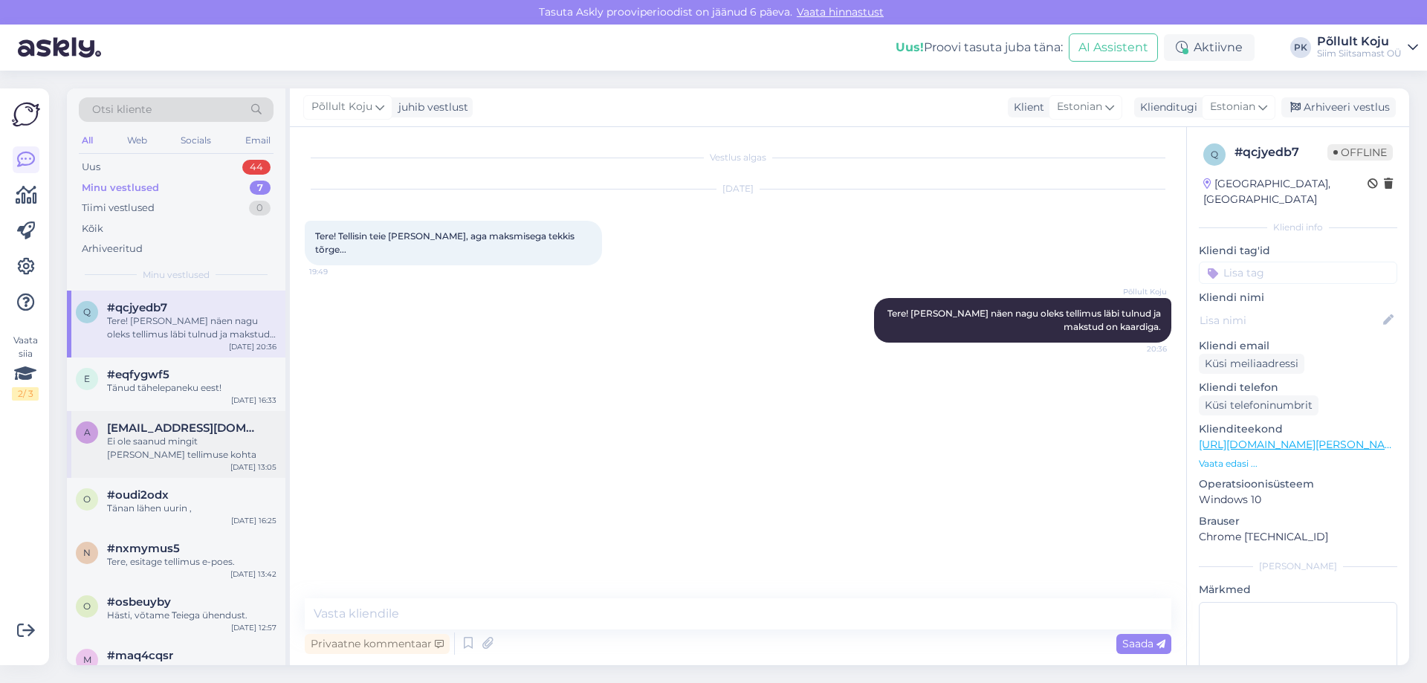
click at [209, 436] on div "Ei ole saanud mingit [PERSON_NAME] tellimuse kohta" at bounding box center [192, 448] width 170 height 27
